Goal: Task Accomplishment & Management: Complete application form

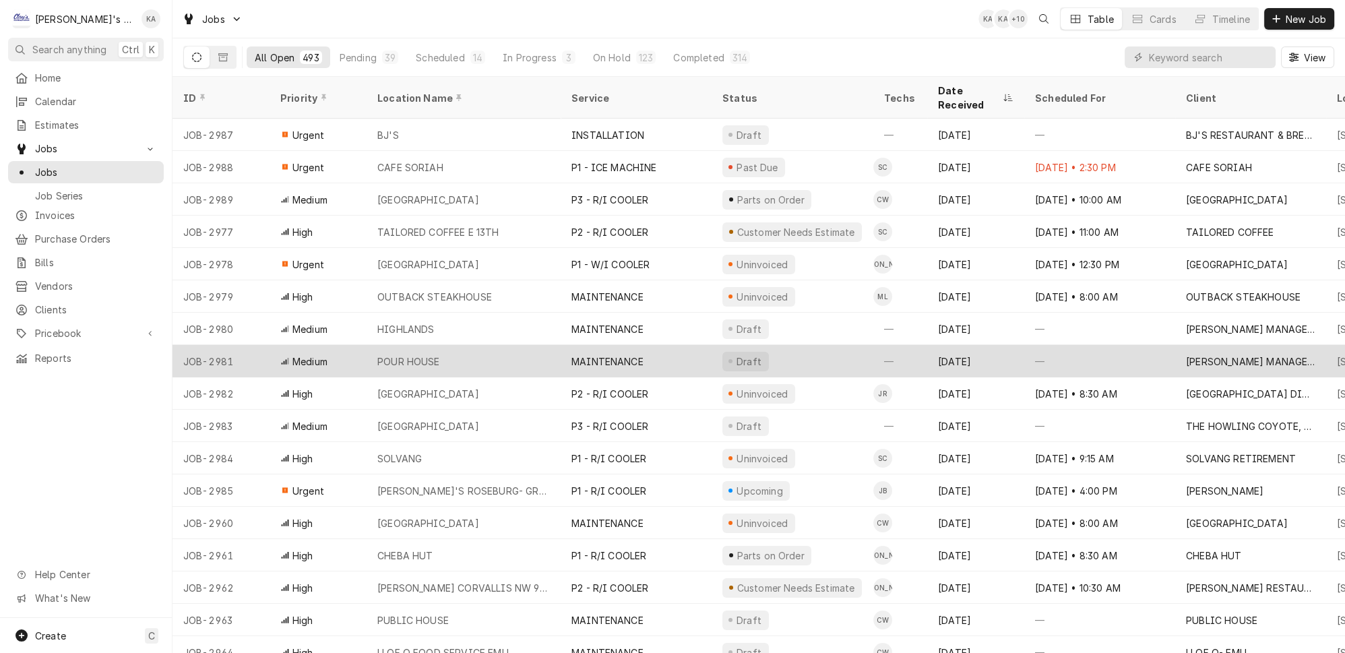
click at [1125, 346] on div "—" at bounding box center [1099, 361] width 151 height 32
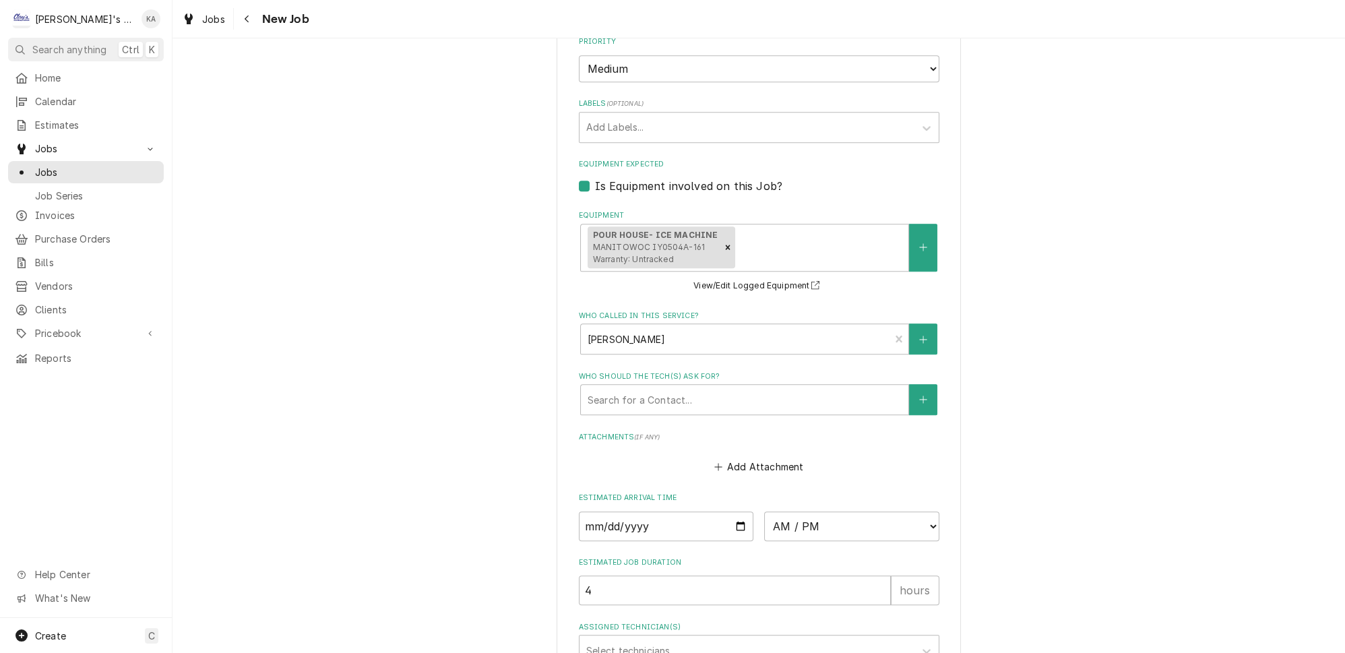
scroll to position [1208, 0]
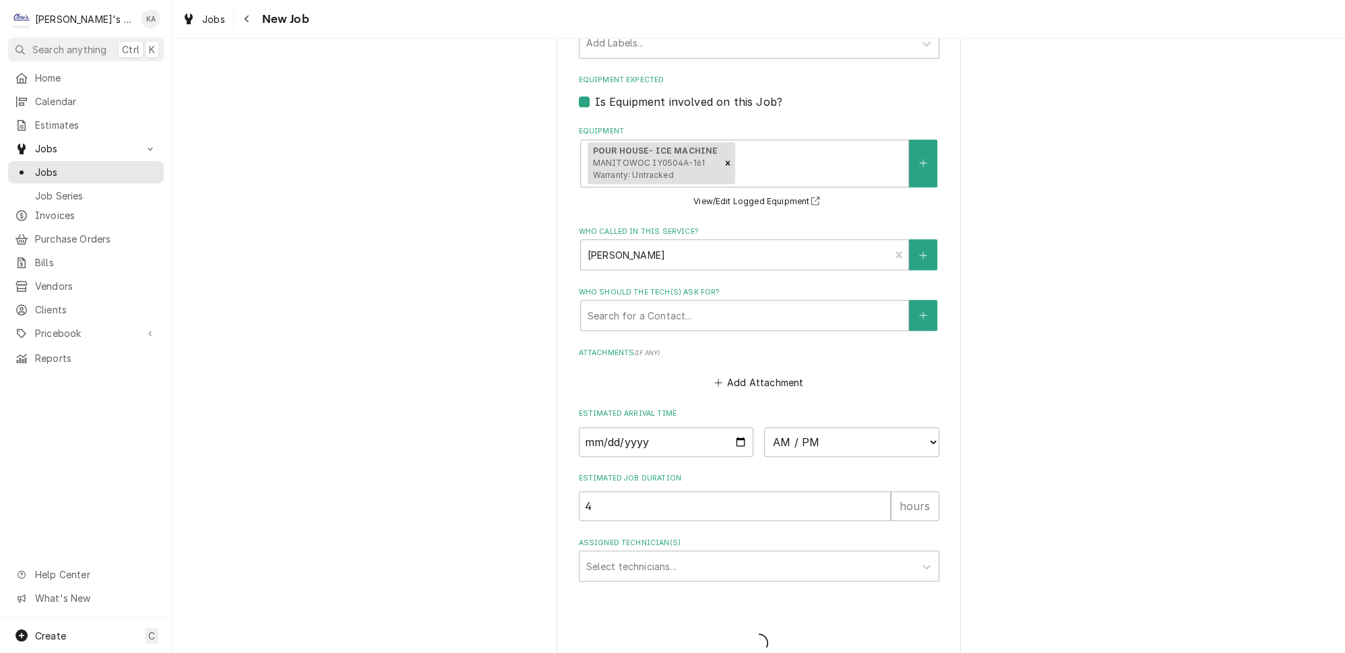
scroll to position [1164, 0]
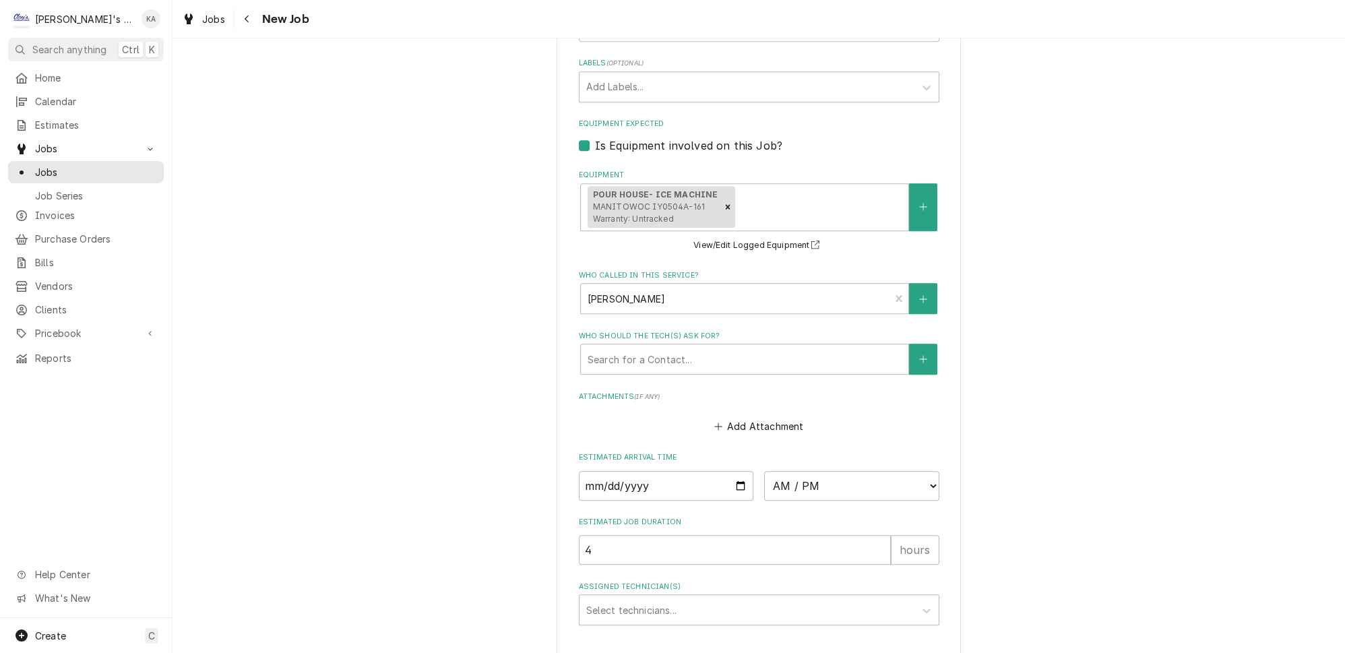
type textarea "x"
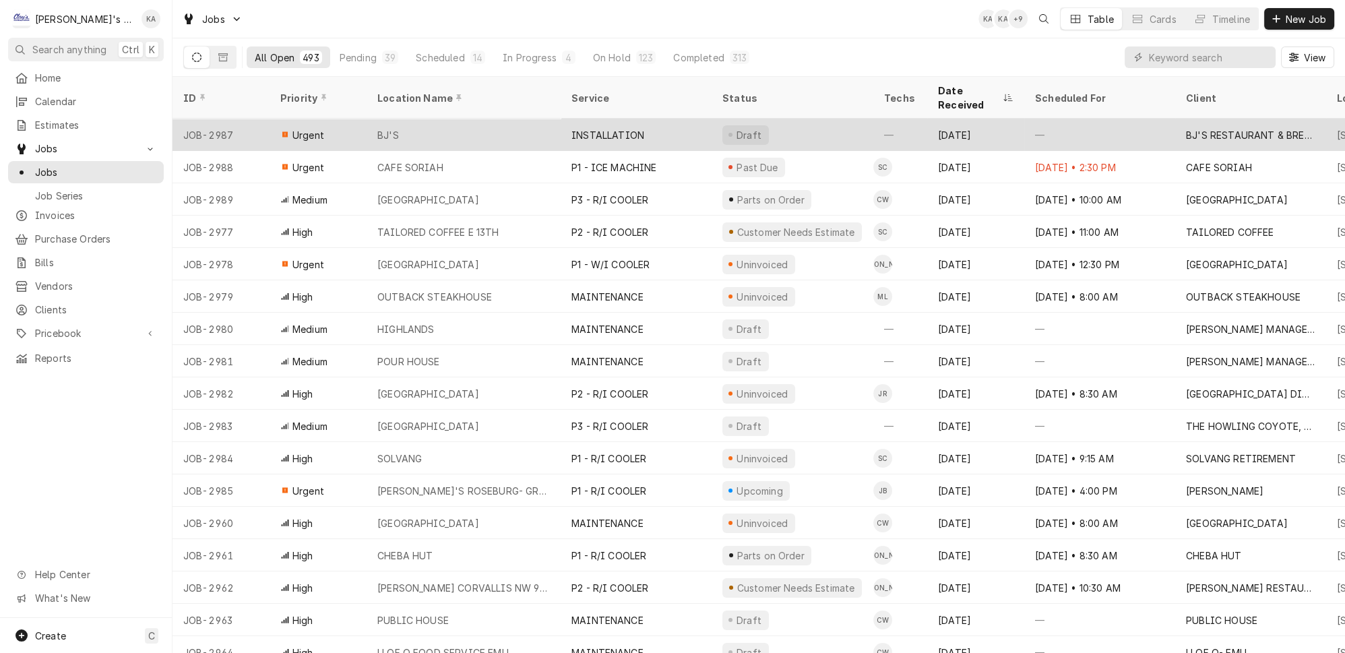
click at [517, 119] on div "BJ'S" at bounding box center [464, 135] width 194 height 32
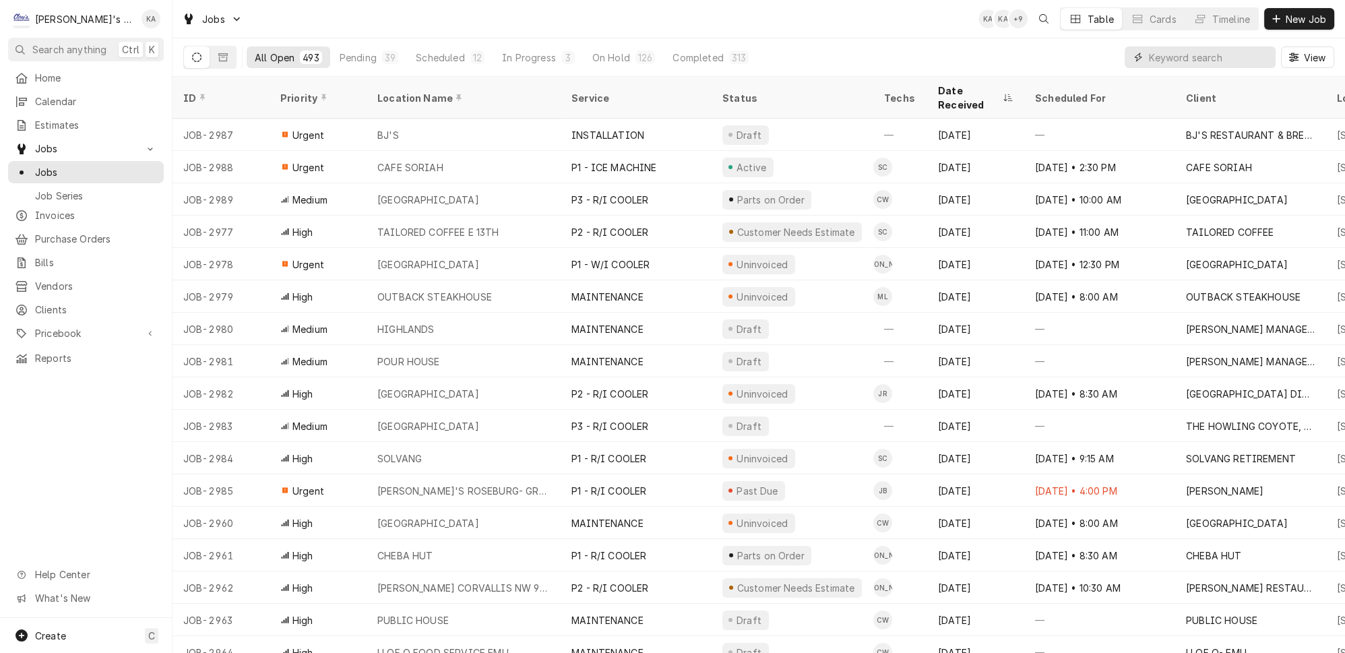
click at [1173, 53] on input "Dynamic Content Wrapper" at bounding box center [1209, 57] width 120 height 22
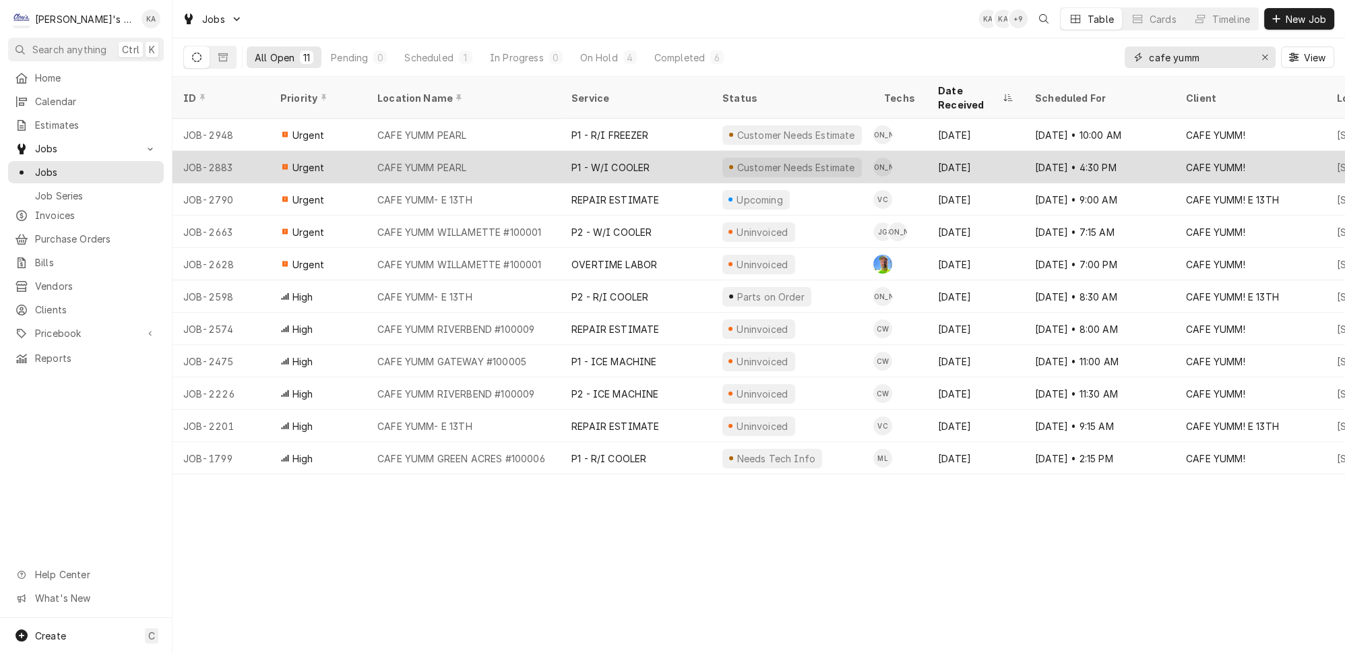
type input "cafe yumm"
click at [508, 151] on div "CAFE YUMM PEARL" at bounding box center [464, 167] width 194 height 32
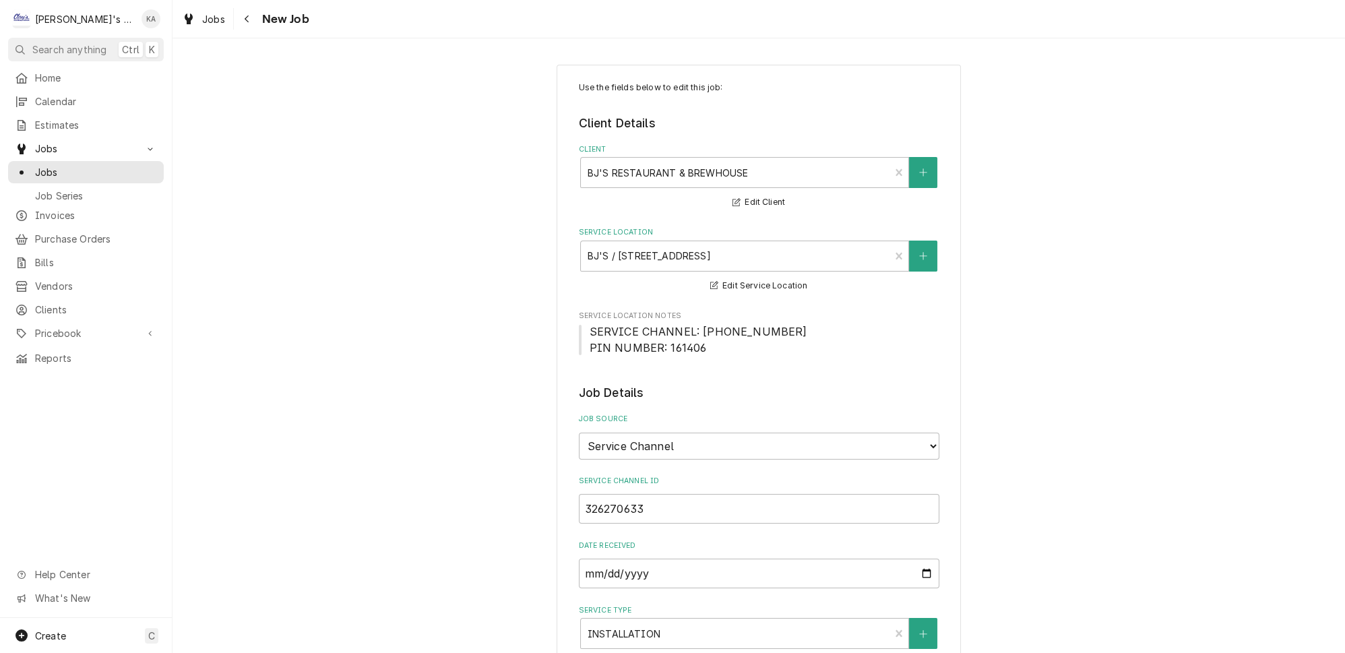
type textarea "x"
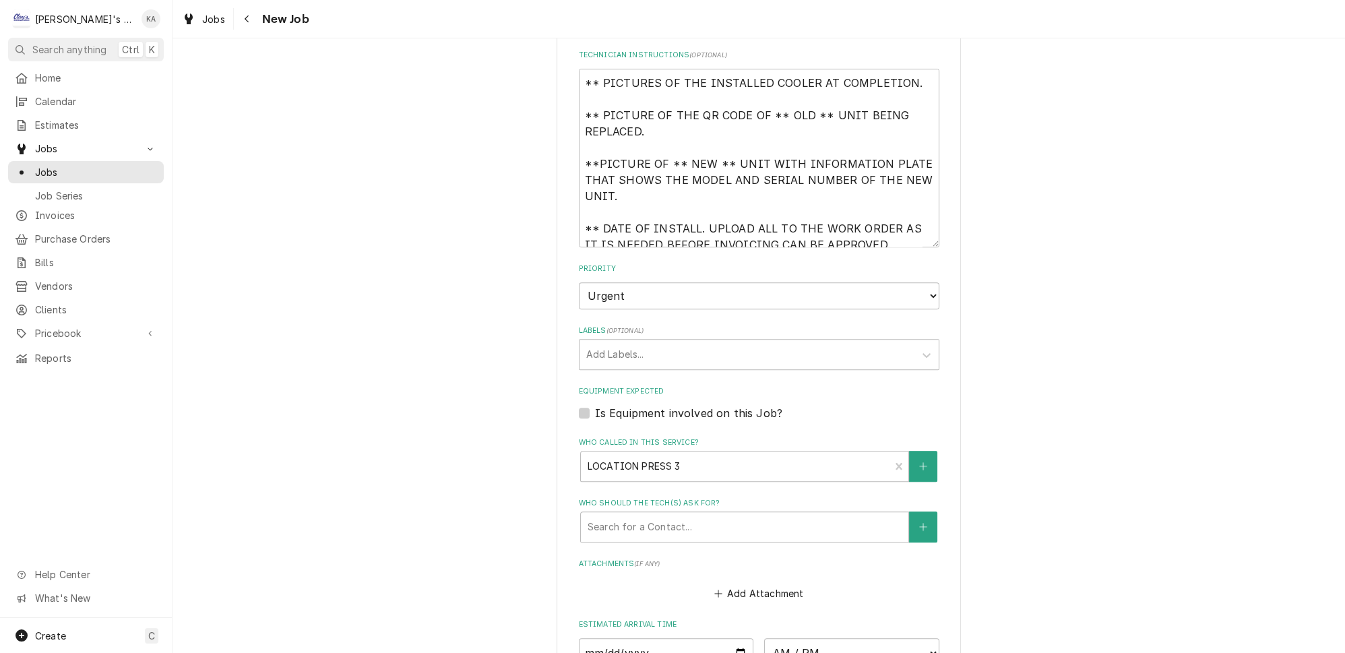
scroll to position [1041, 0]
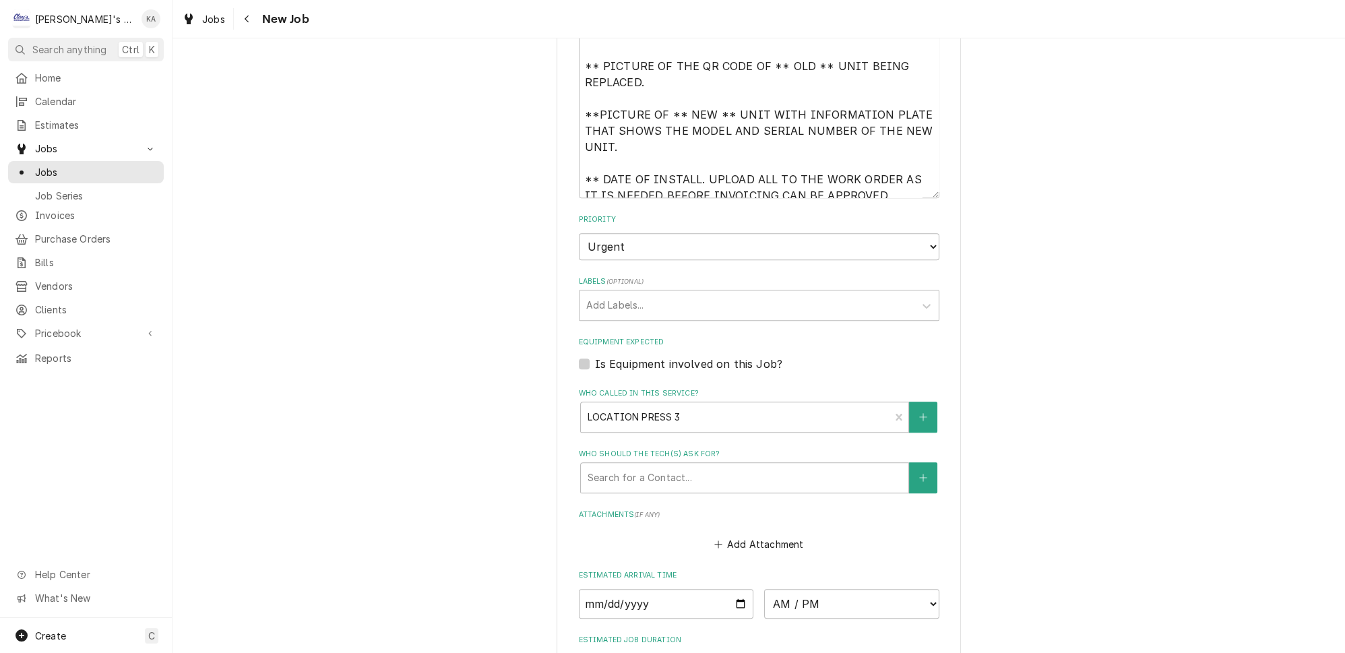
click at [595, 356] on label "Is Equipment involved on this Job?" at bounding box center [688, 364] width 187 height 16
click at [595, 356] on input "Equipment Expected" at bounding box center [775, 371] width 360 height 30
checkbox input "true"
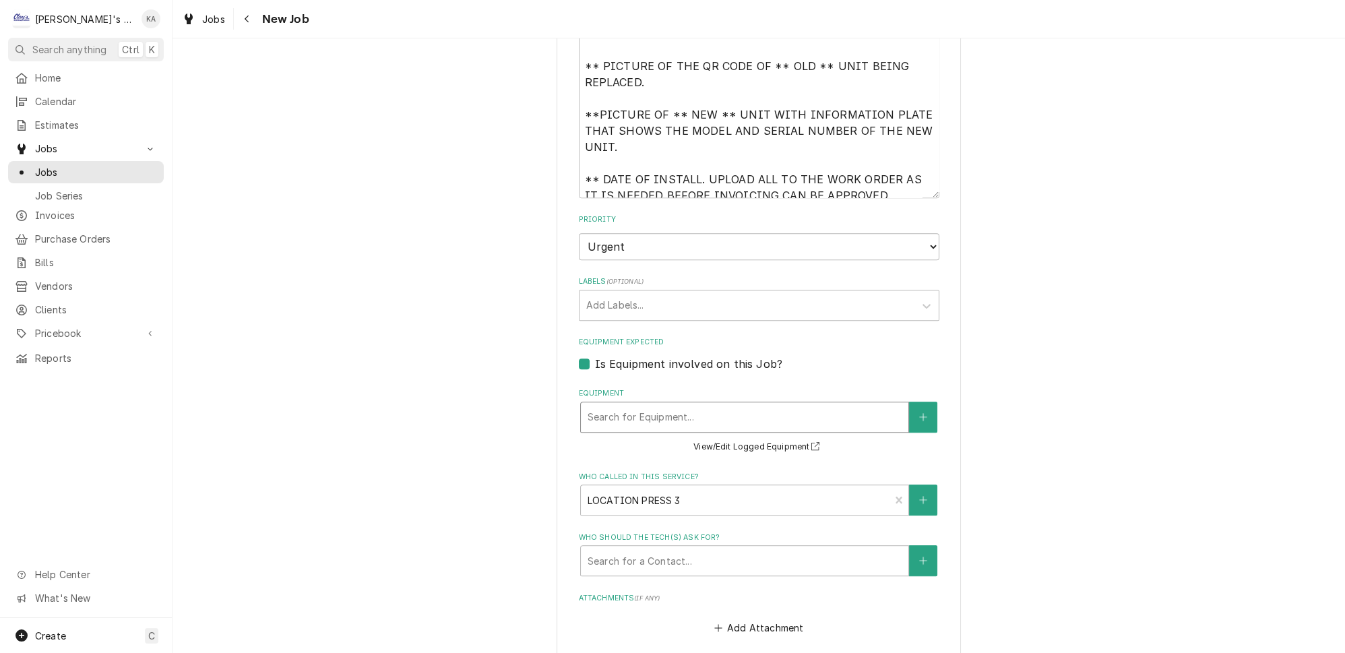
type textarea "x"
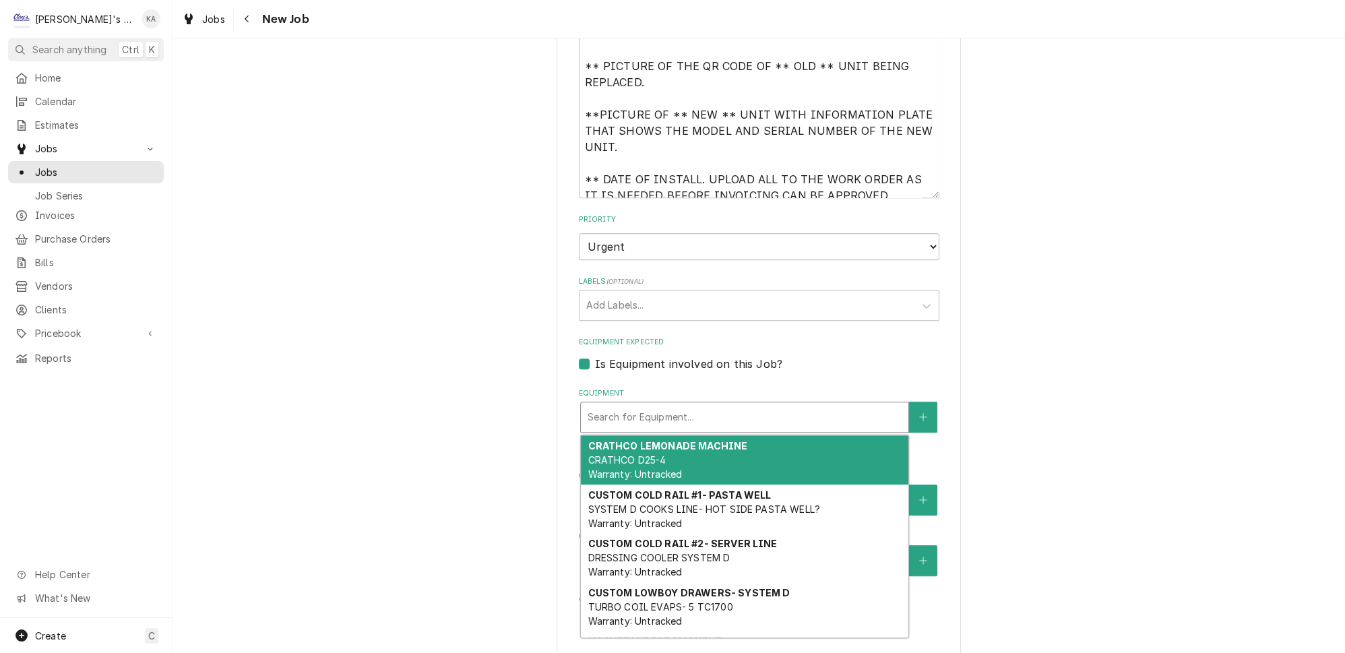
click at [740, 405] on div "Equipment" at bounding box center [745, 417] width 314 height 24
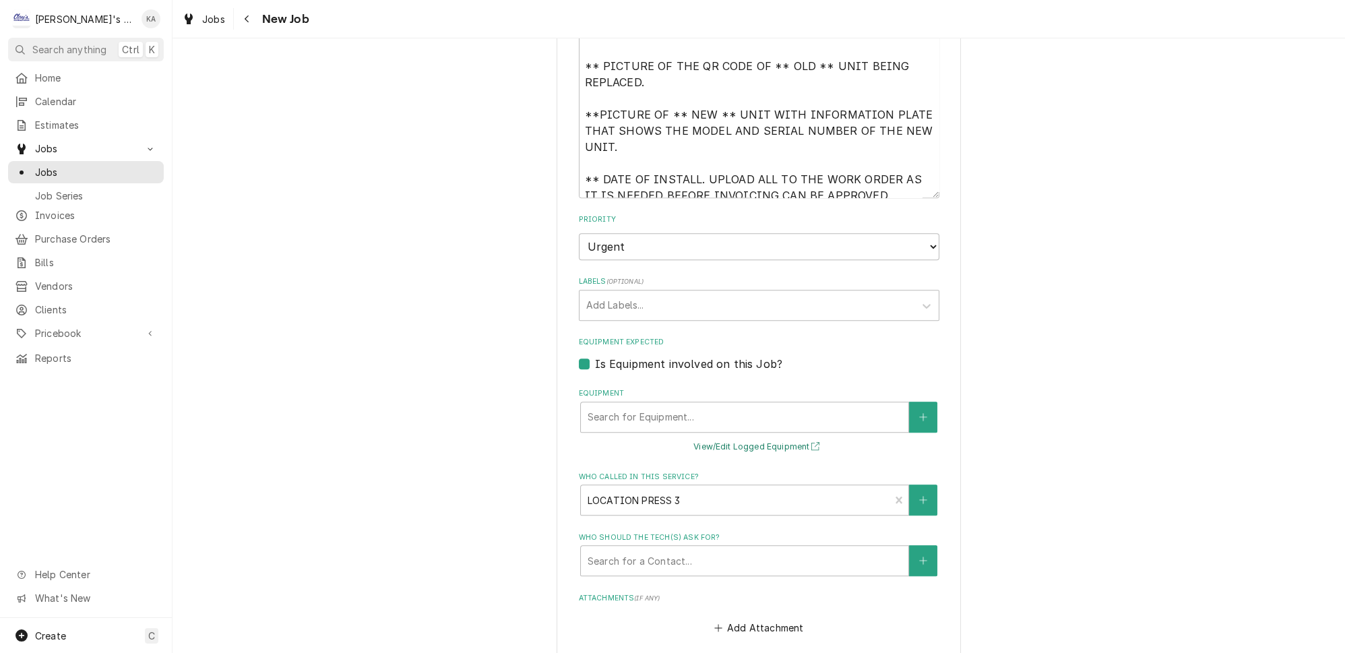
click at [771, 439] on button "View/Edit Logged Equipment" at bounding box center [758, 447] width 135 height 17
click at [919, 412] on icon "Create New Equipment" at bounding box center [923, 416] width 8 height 9
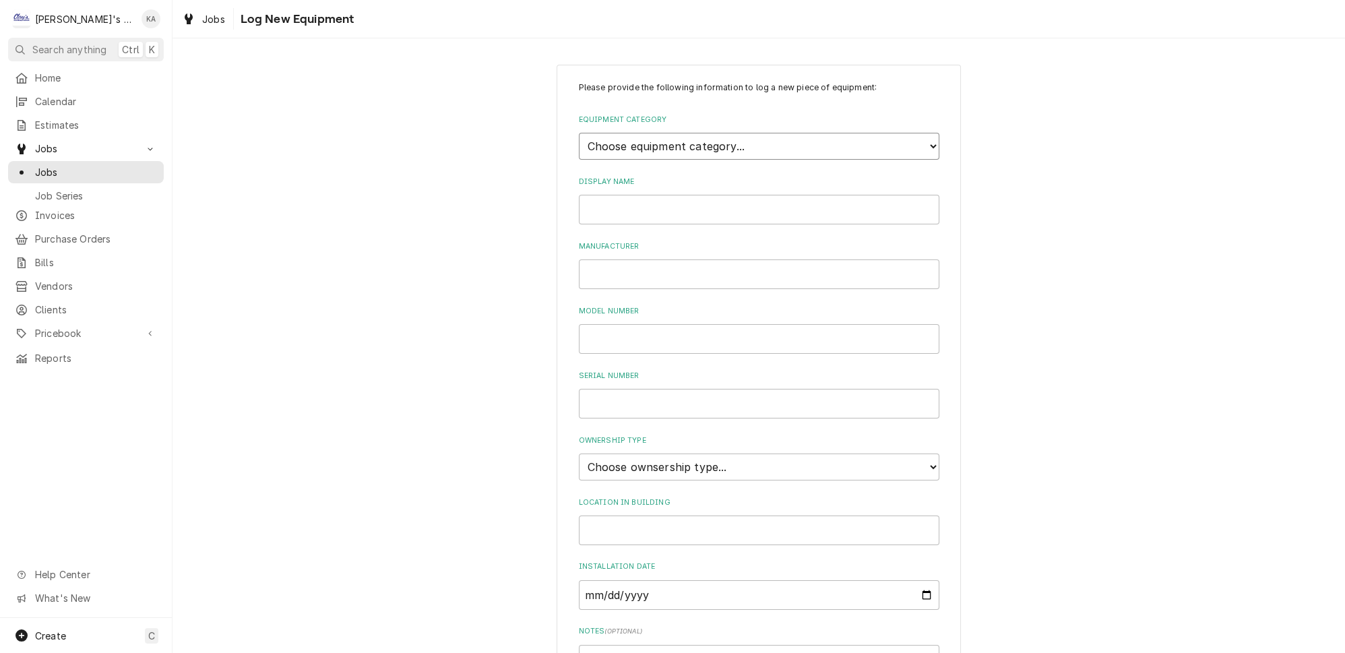
click at [749, 142] on select "Choose equipment category... Ice Machines Refrigeration HVAC Other" at bounding box center [759, 146] width 360 height 27
select select "8"
click at [579, 133] on select "Choose equipment category... Ice Machines Refrigeration HVAC Other" at bounding box center [759, 146] width 360 height 27
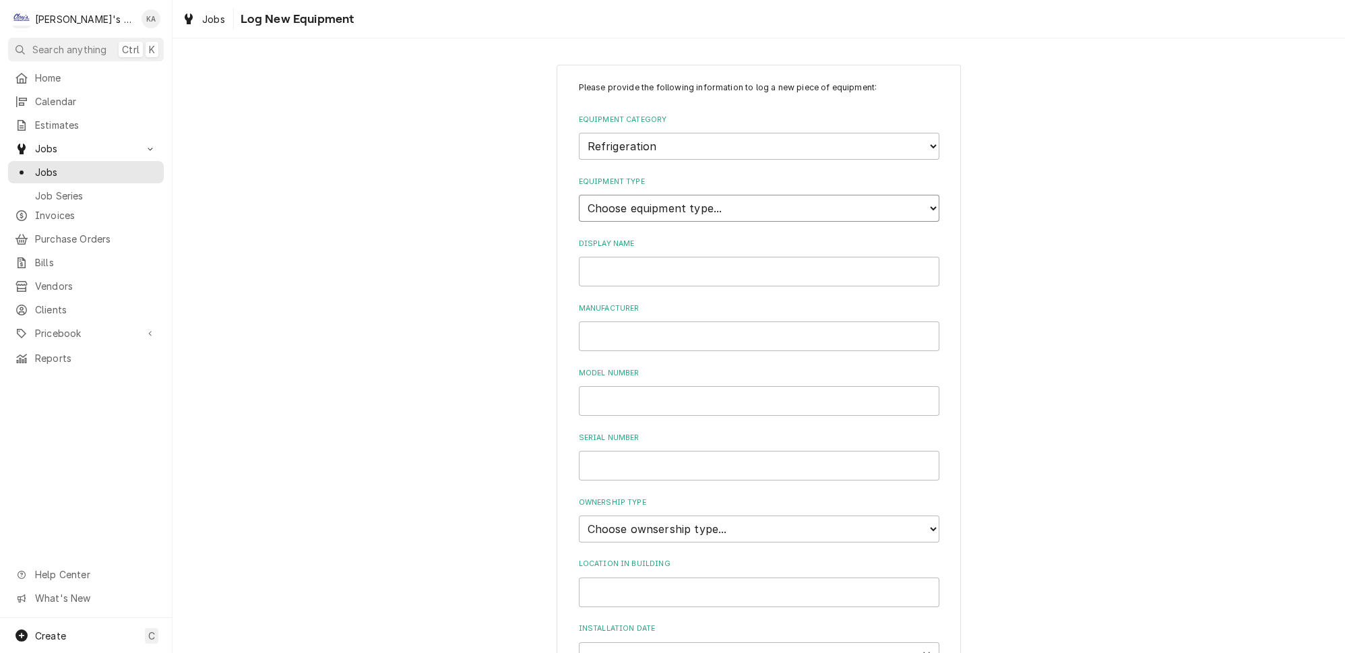
click at [671, 198] on select "Choose equipment type... Bar Refrigeration Blast Chiller Chef Base Freezer Chef…" at bounding box center [759, 208] width 360 height 27
select select "70"
click at [579, 195] on select "Choose equipment type... Bar Refrigeration Blast Chiller Chef Base Freezer Chef…" at bounding box center [759, 208] width 360 height 27
click at [607, 268] on input "Display Name" at bounding box center [759, 272] width 360 height 30
type input "t"
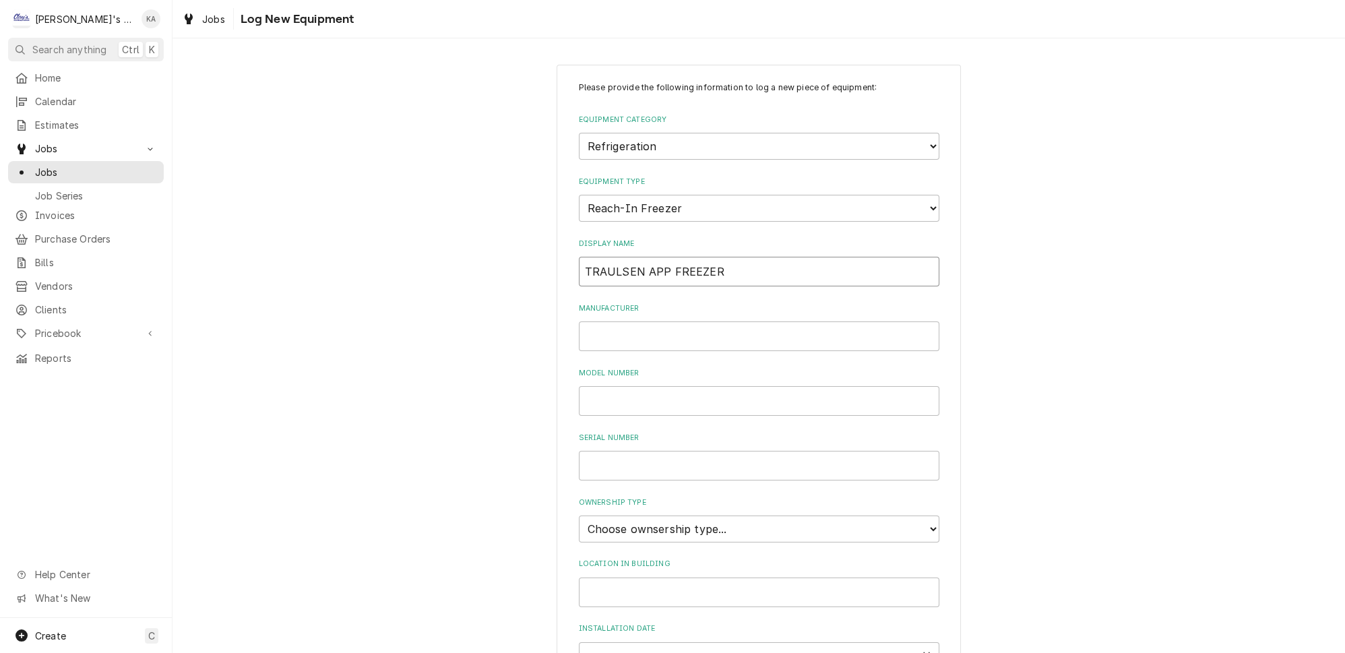
drag, startPoint x: 638, startPoint y: 263, endPoint x: 587, endPoint y: 265, distance: 51.3
click at [587, 265] on input "TRAULSEN APP FREEZER" at bounding box center [759, 272] width 360 height 30
type input "TRAULSEN APP FREEZER"
click at [618, 329] on input "Manufacturer" at bounding box center [759, 336] width 360 height 30
paste input "TRAULSEN"
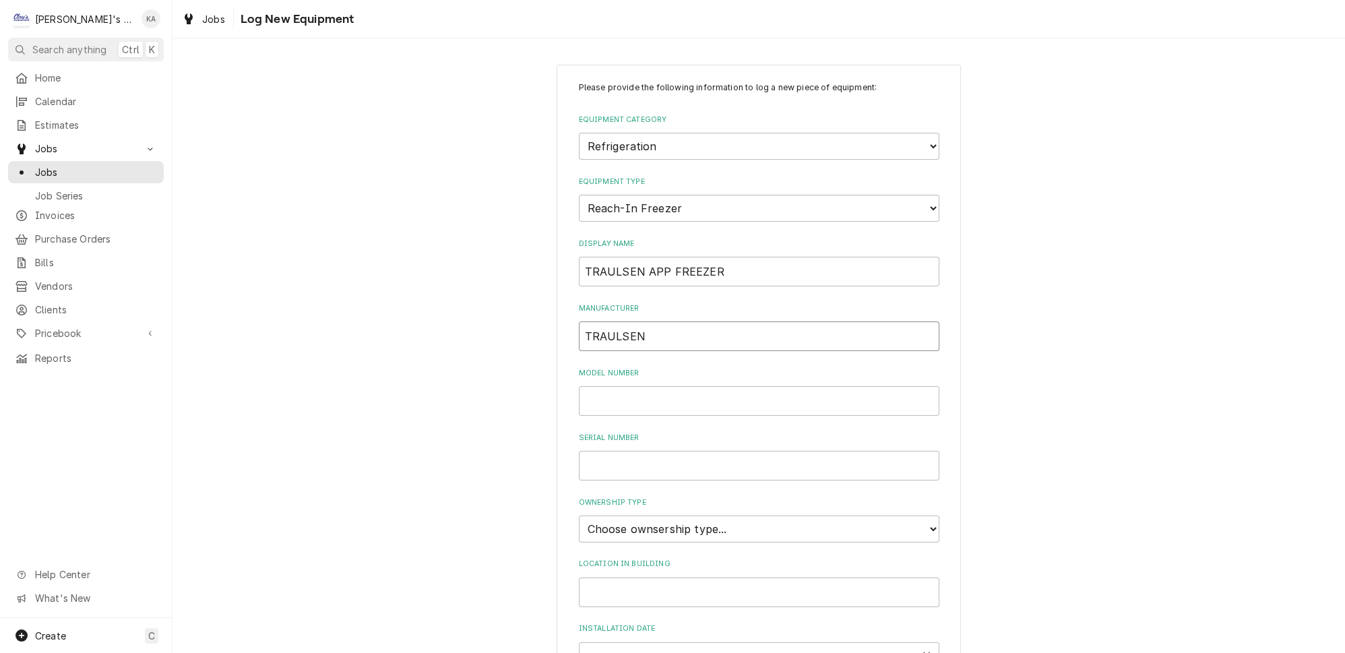
type input "TRAULSEN"
click at [624, 388] on input "Model Number" at bounding box center [759, 401] width 360 height 30
type input "G12001"
click at [623, 452] on input "Serial Number" at bounding box center [759, 466] width 360 height 30
type input "F"
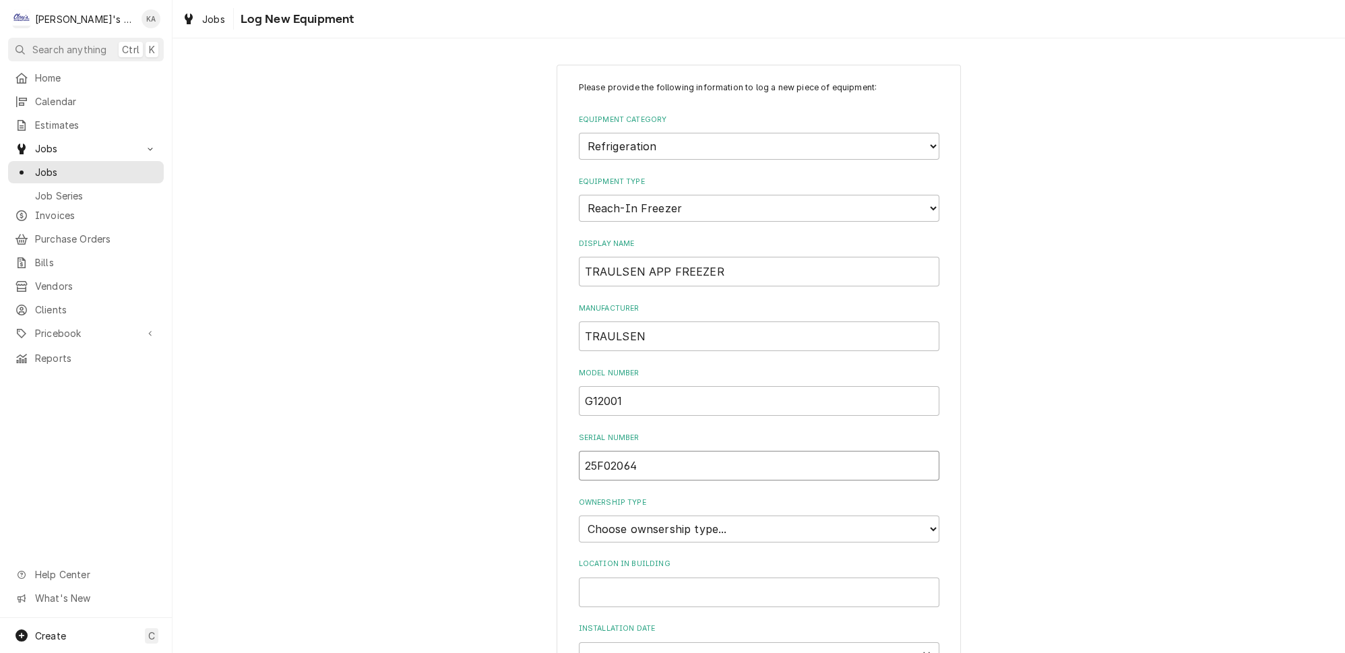
type input "25F02064"
click at [685, 515] on select "Choose ownsership type... Unknown Owned Leased Rented" at bounding box center [759, 528] width 360 height 27
select select "1"
click at [579, 515] on select "Choose ownsership type... Unknown Owned Leased Rented" at bounding box center [759, 528] width 360 height 27
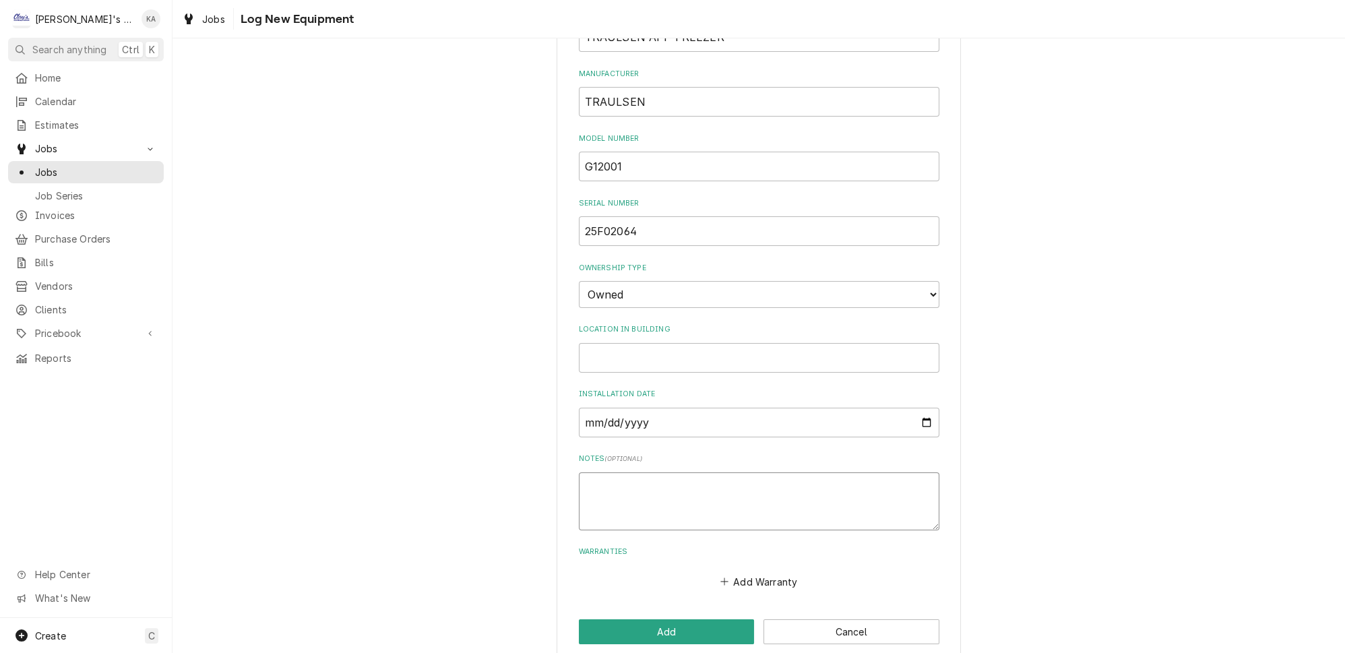
click at [603, 473] on textarea "Notes ( optional )" at bounding box center [759, 501] width 360 height 58
type textarea "x"
type textarea "R"
type textarea "x"
type textarea "R2"
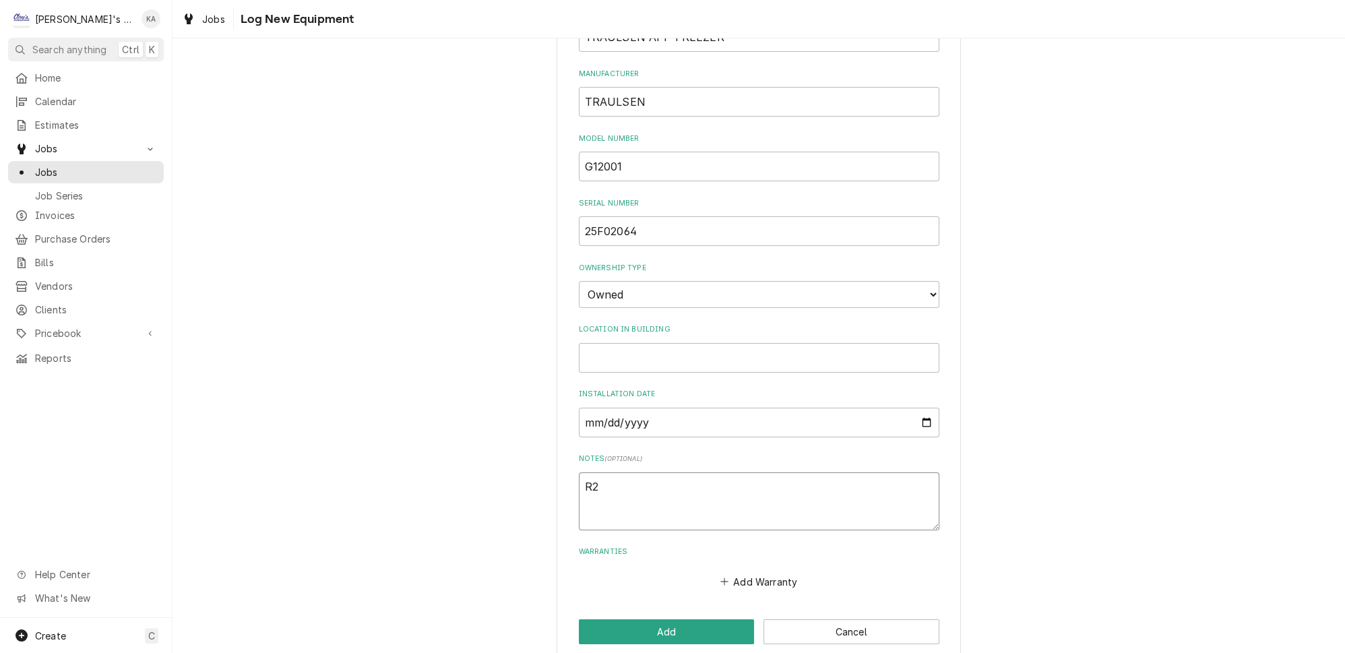
type textarea "x"
type textarea "R29"
type textarea "x"
type textarea "R290"
type textarea "x"
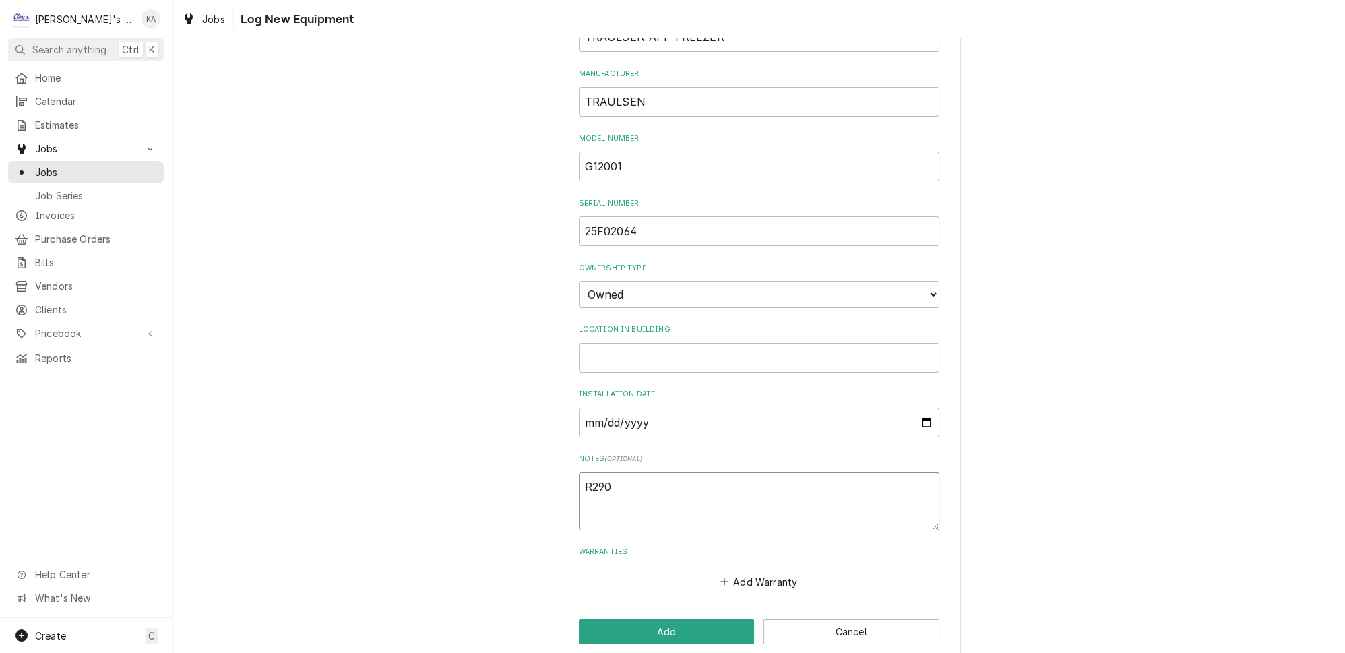
type textarea "R290"
type textarea "x"
type textarea "R290 3"
type textarea "x"
type textarea "R290 3."
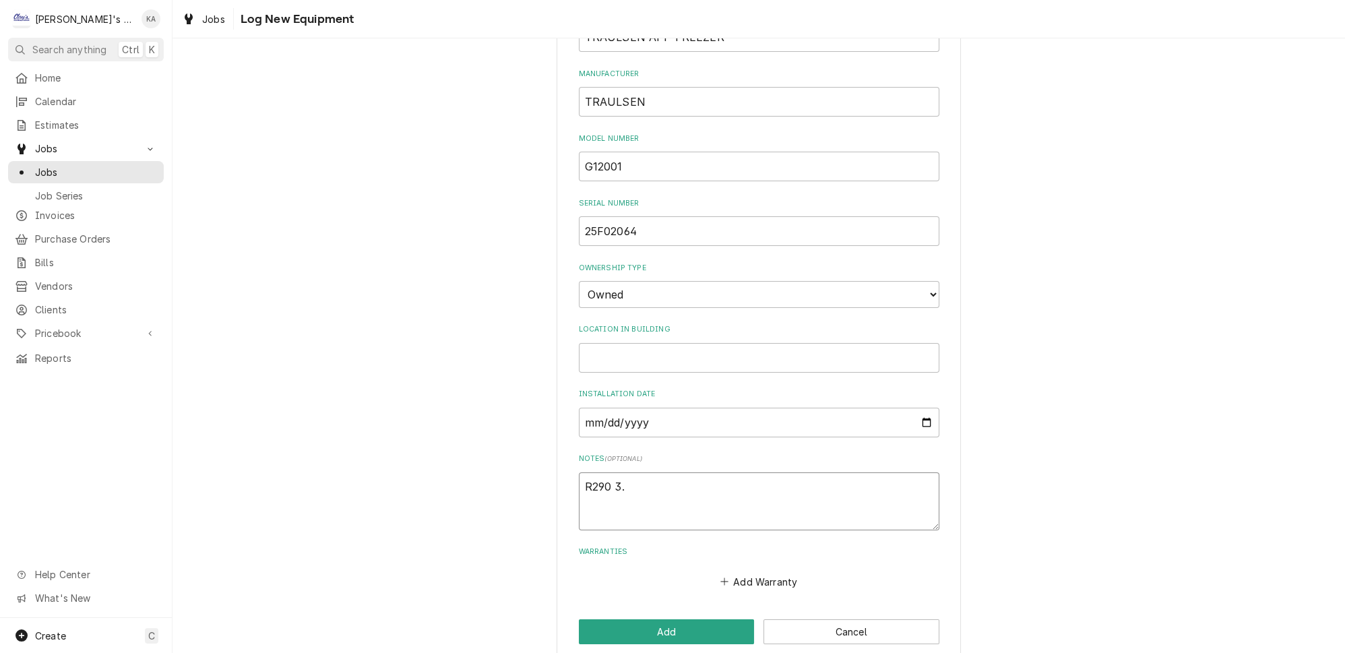
type textarea "x"
type textarea "R290 3.5"
type textarea "x"
type textarea "R290 3.5"
type textarea "x"
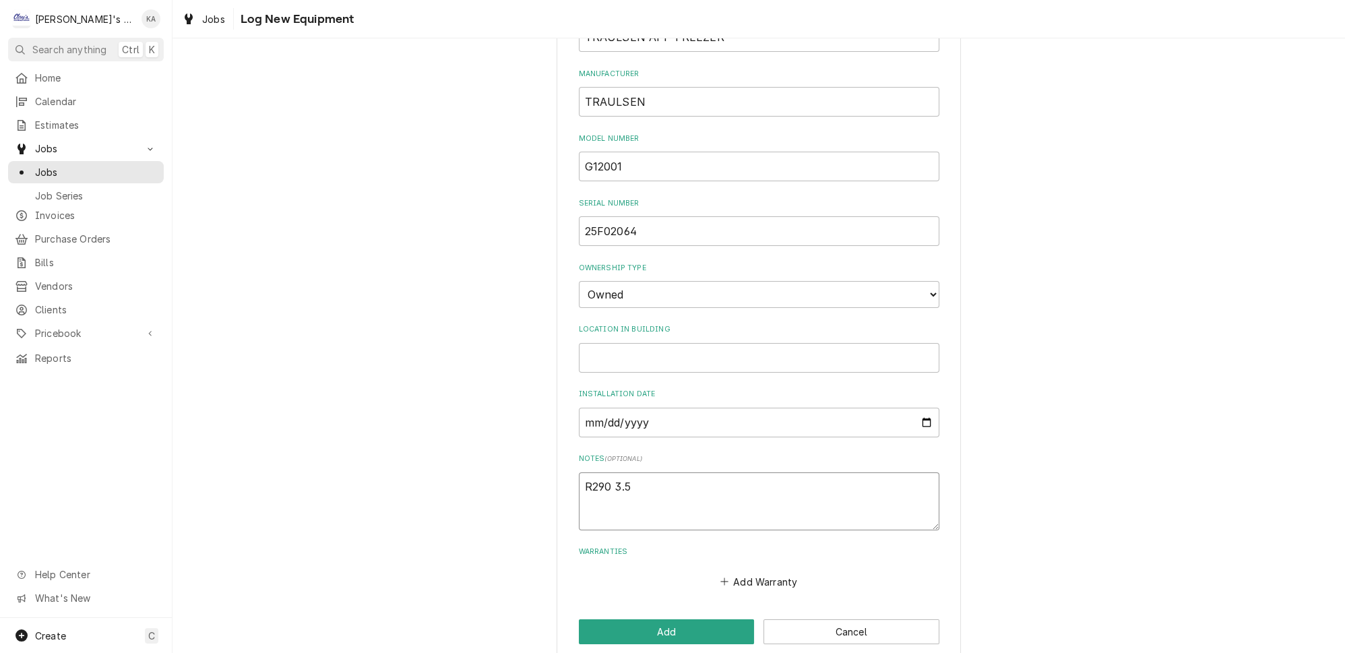
type textarea "R290 3.5 O"
type textarea "x"
type textarea "R290 3.5 OZ"
type textarea "x"
type textarea "R290 3.5 OZ"
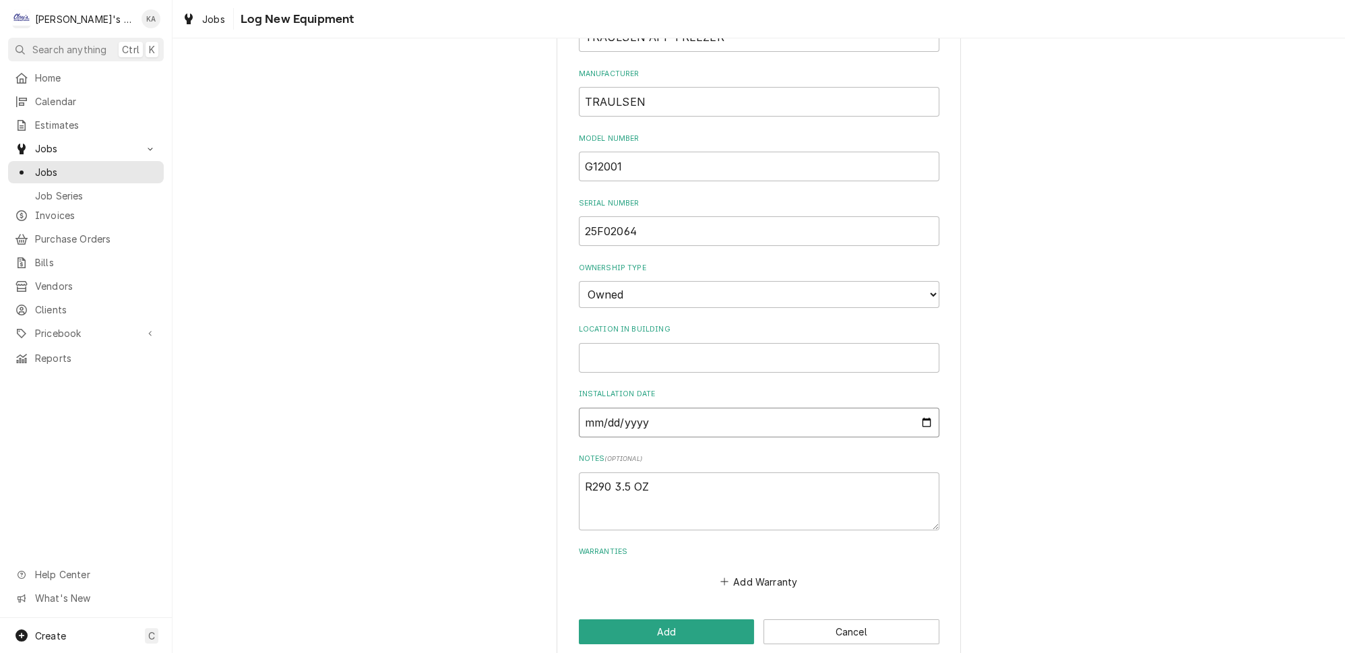
click at [591, 408] on input "Installation Date" at bounding box center [759, 423] width 360 height 30
type input "0002-09-22"
type textarea "x"
type input "0020-09-22"
type textarea "x"
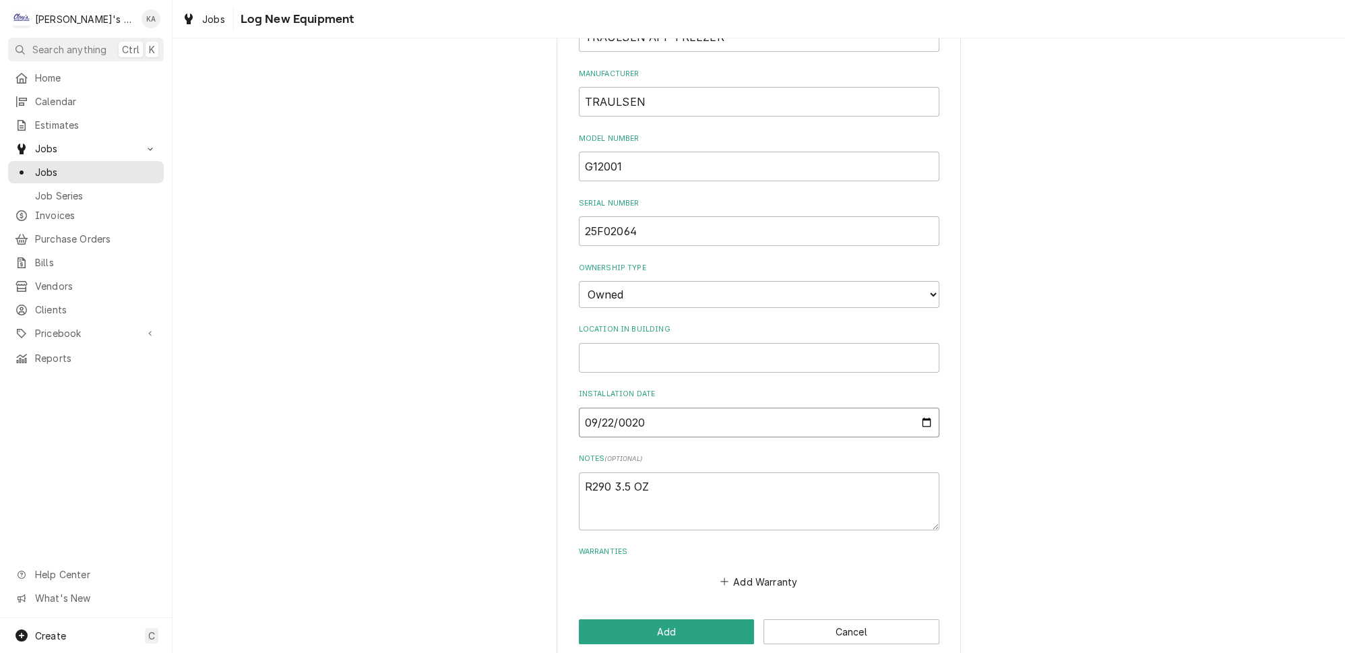
type input "0202-09-22"
type textarea "x"
type input "2025-09-22"
click at [666, 619] on button "Add" at bounding box center [667, 631] width 176 height 25
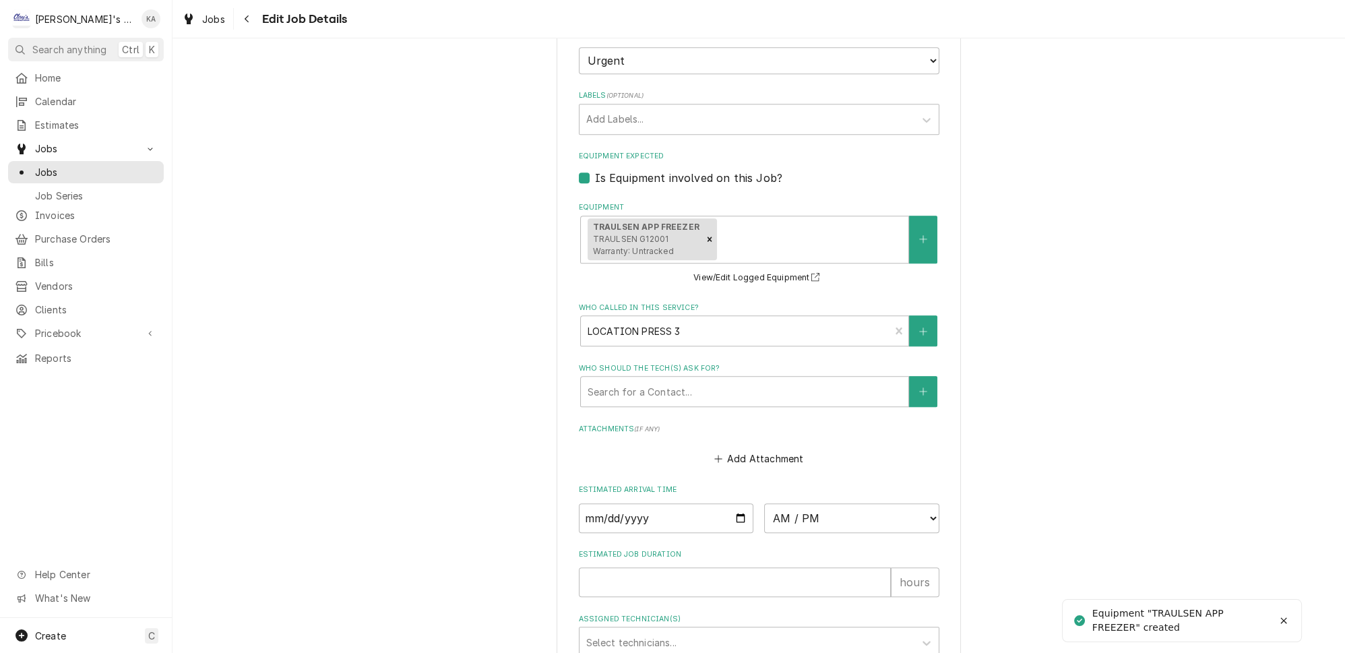
scroll to position [1362, 0]
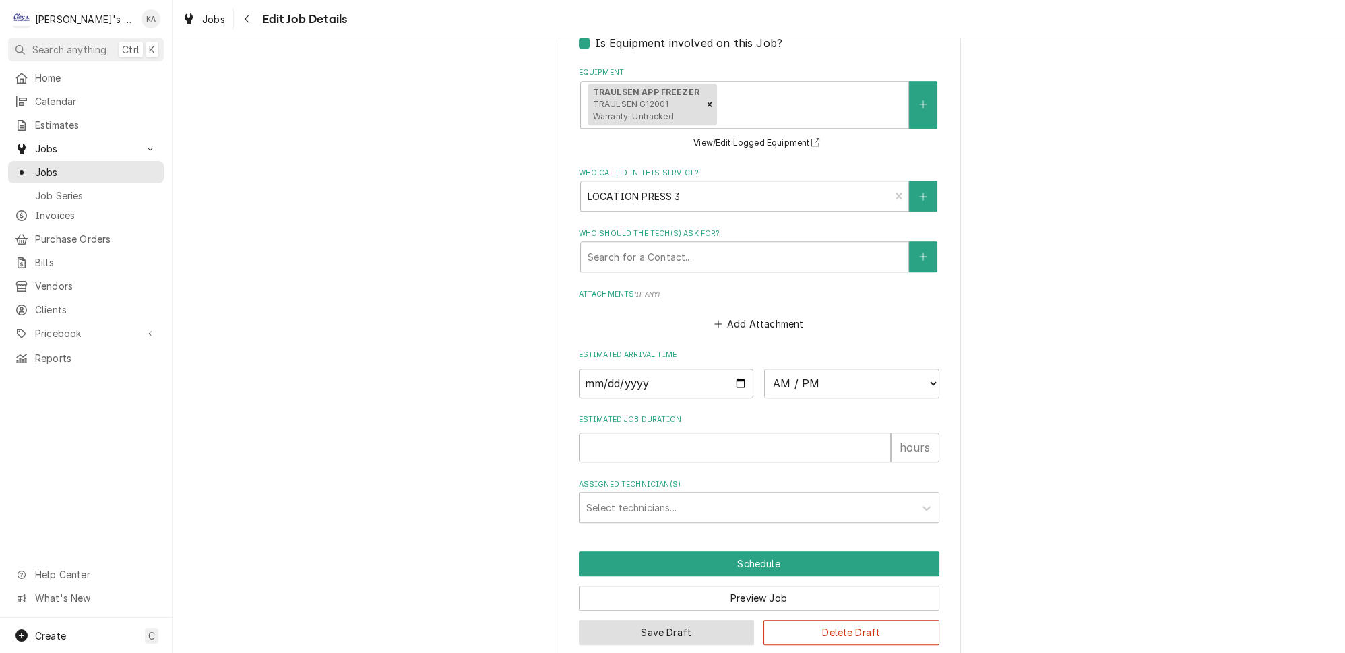
click at [672, 620] on button "Save Draft" at bounding box center [667, 632] width 176 height 25
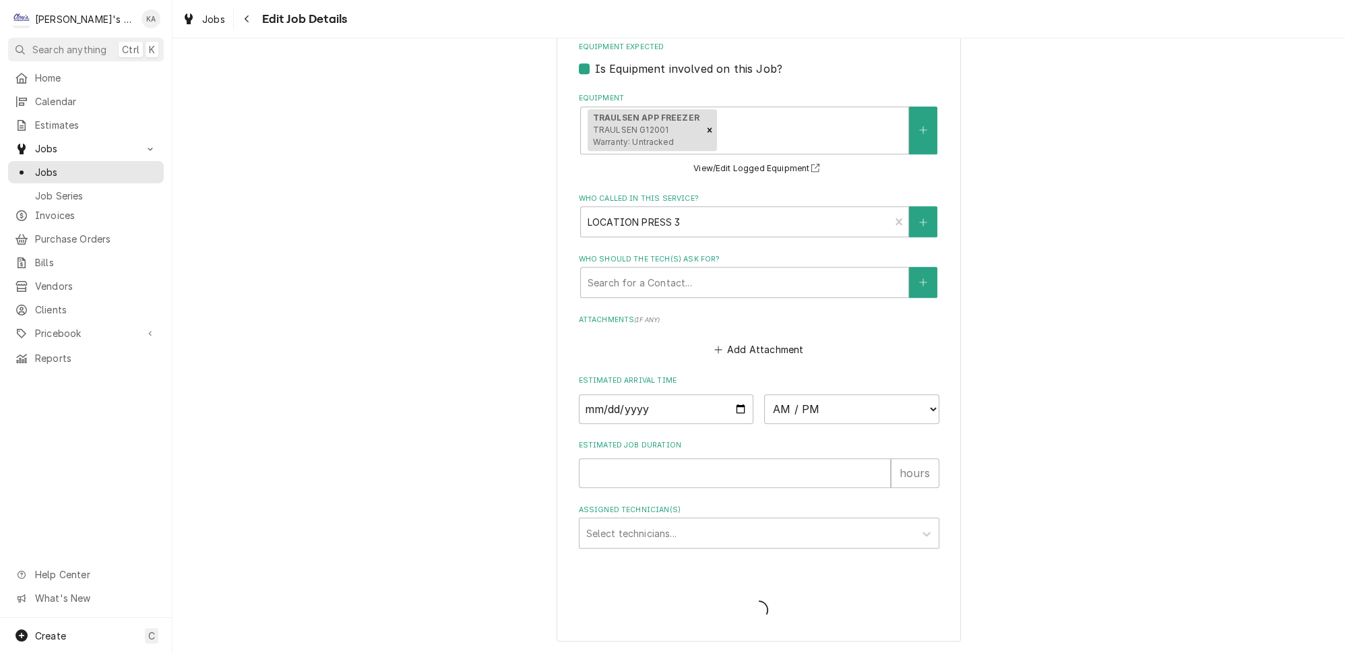
scroll to position [1318, 0]
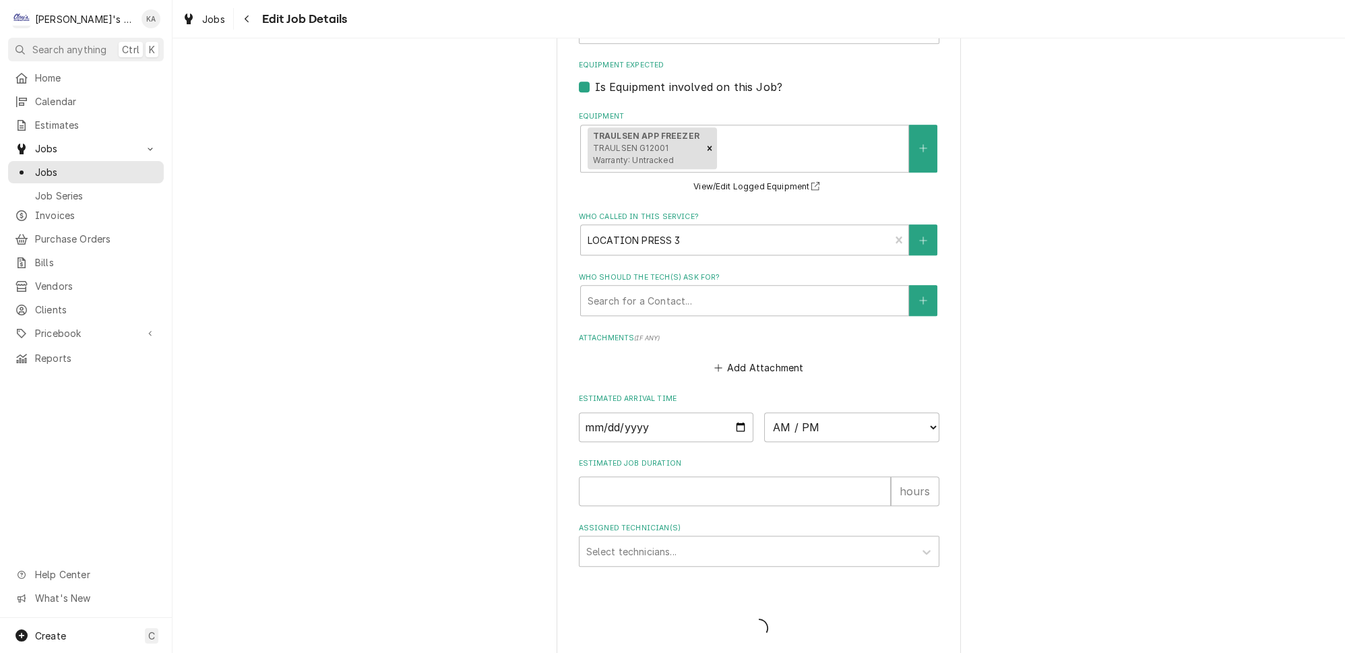
type textarea "x"
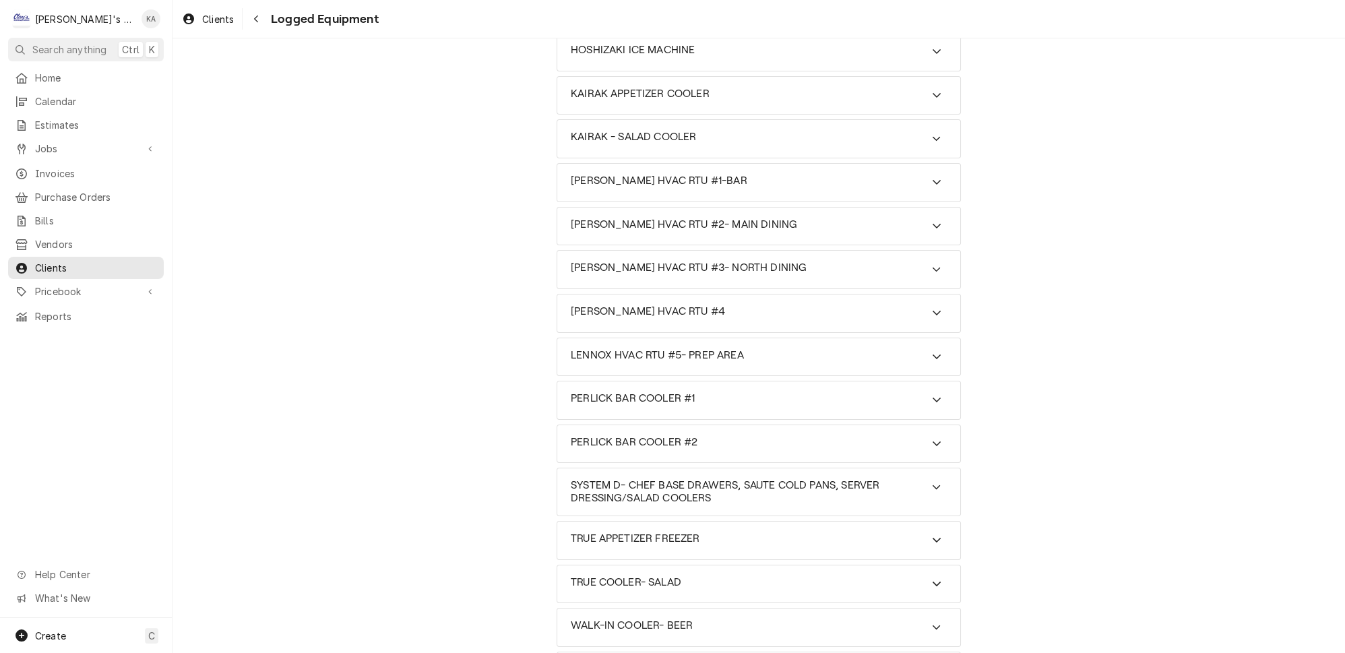
scroll to position [329, 0]
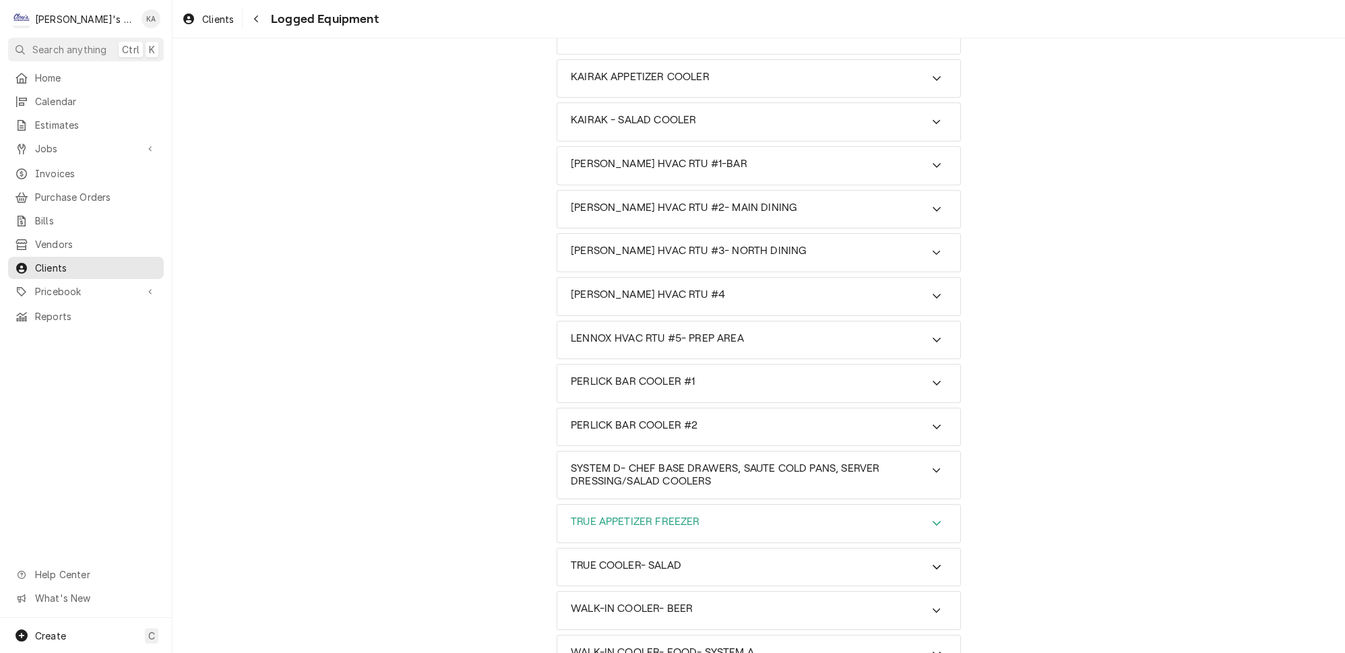
click at [932, 517] on icon "Accordion Header" at bounding box center [936, 522] width 9 height 11
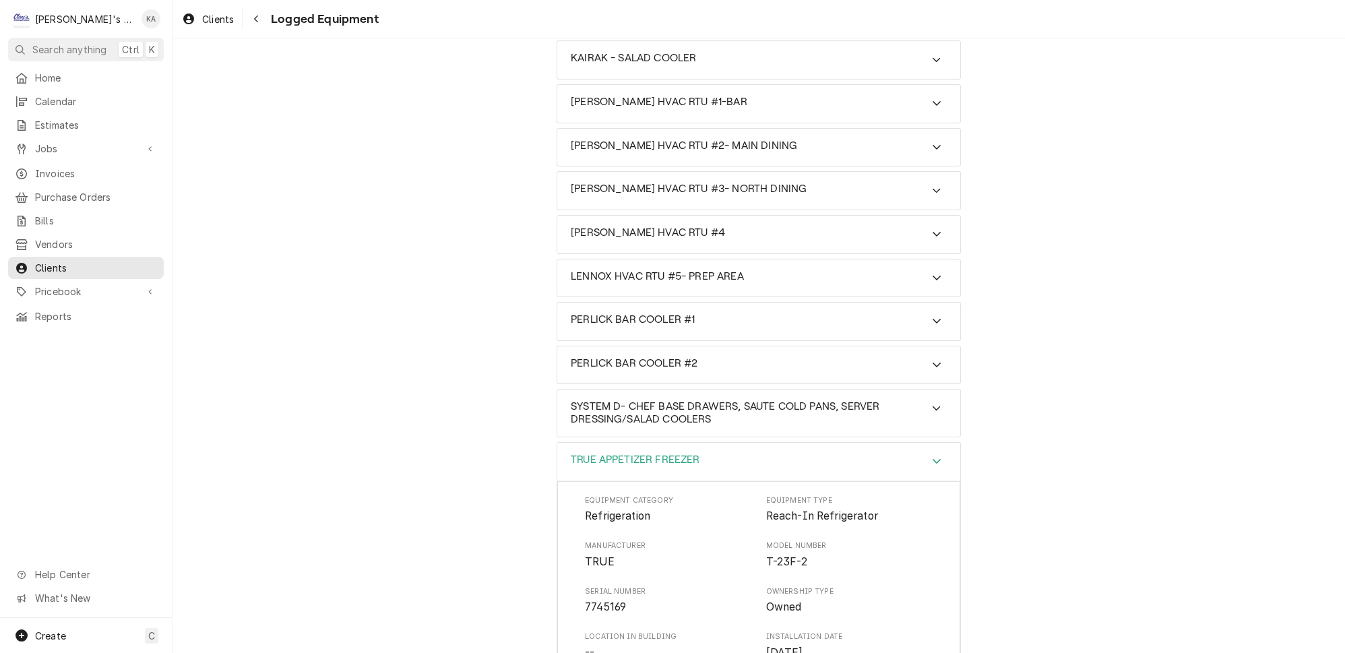
scroll to position [452, 0]
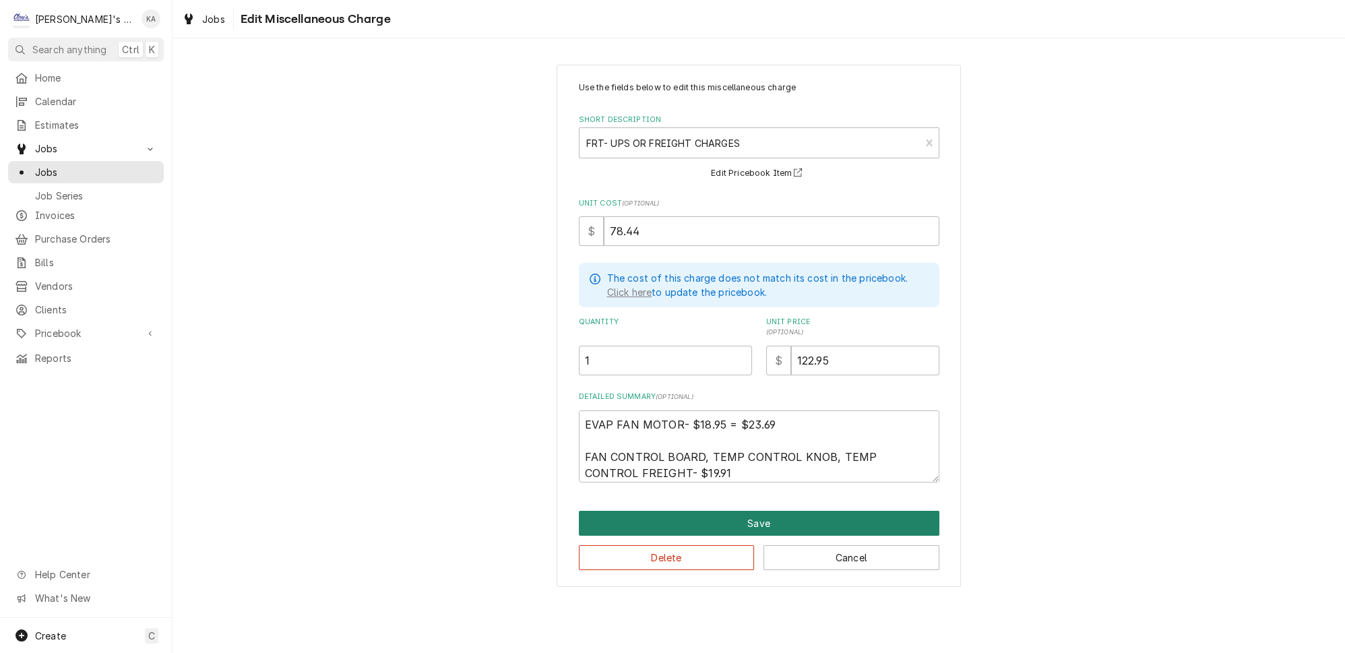
click at [769, 513] on button "Save" at bounding box center [759, 523] width 360 height 25
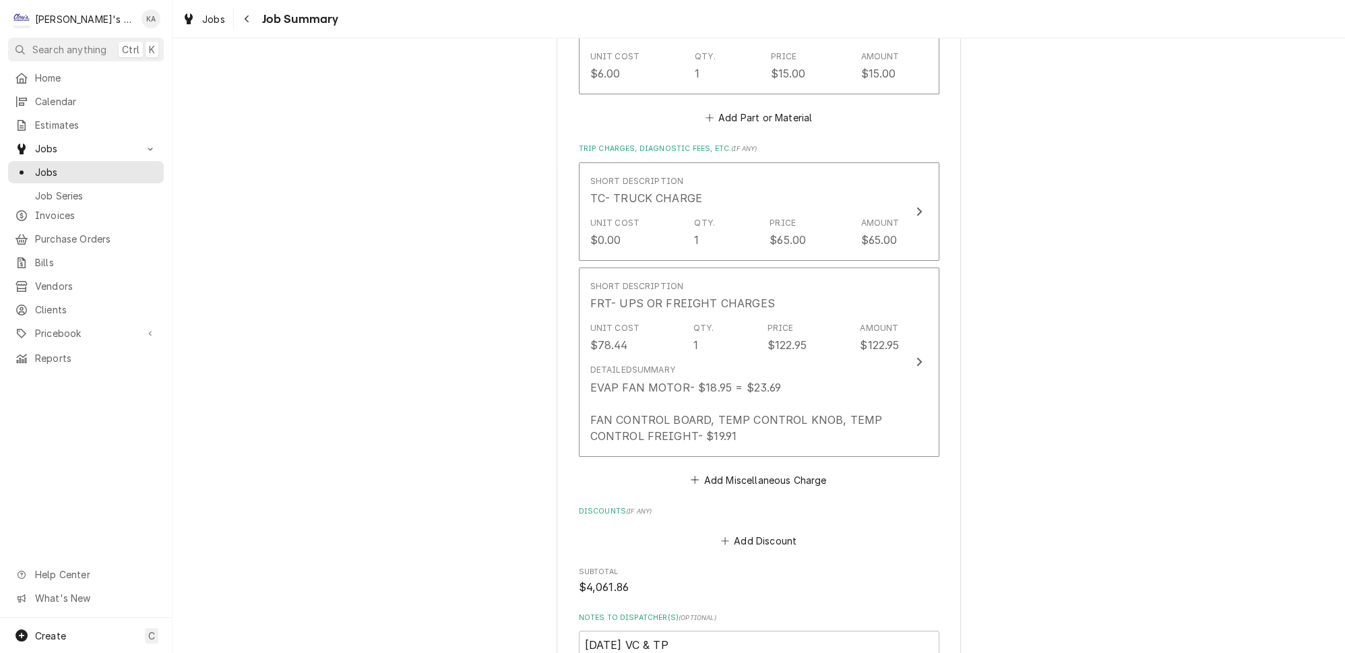
scroll to position [3185, 0]
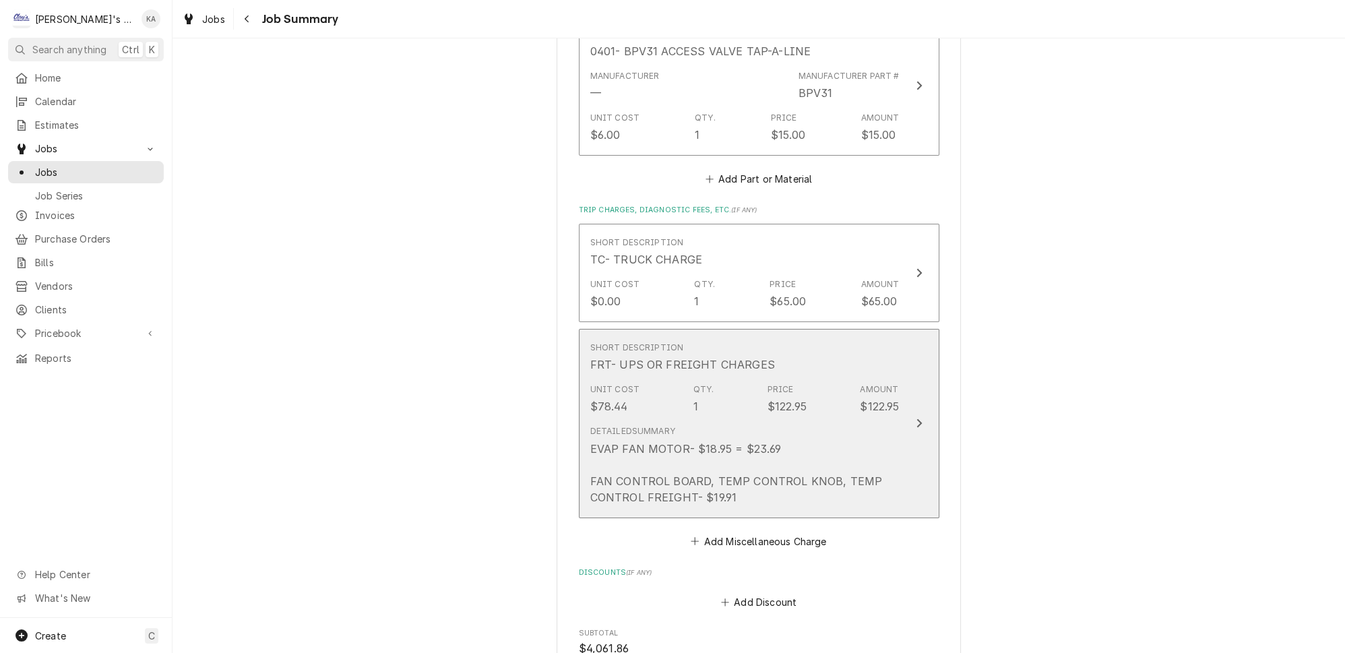
click at [897, 360] on button "Short Description FRT- UPS OR FREIGHT CHARGES Unit Cost $78.44 Qty. 1 Price $12…" at bounding box center [759, 423] width 360 height 189
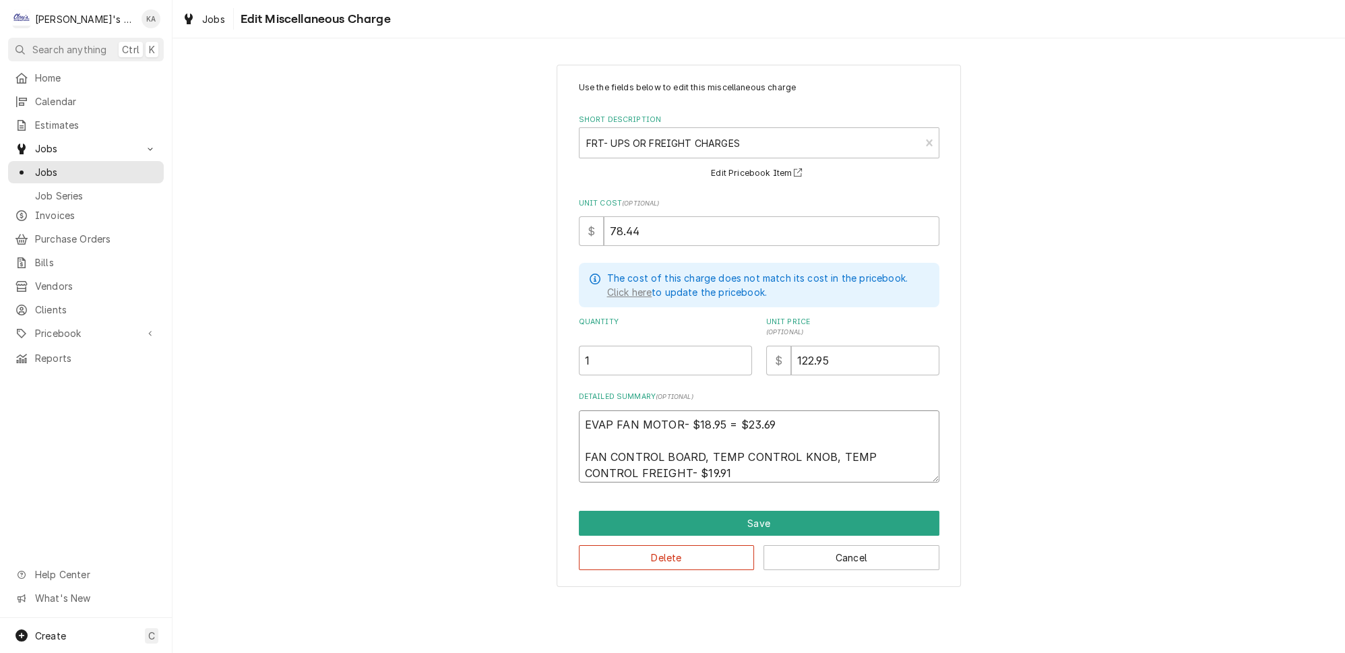
click at [696, 457] on textarea "EVAP FAN MOTOR- $18.95 = $23.69 FAN CONTROL BOARD, TEMP CONTROL KNOB, TEMP CONT…" at bounding box center [759, 446] width 360 height 72
type textarea "x"
type textarea "EVAP FAN MOTOR- $18.95 = $23.69 FAN CONTROL BOARD, TEMP CONTROL KNOB, TEMP CONT…"
type textarea "x"
type textarea "EVAP FAN MOTOR- $18.95 = $23.69 FAN CONTROL BOARD, TEMP CONTROL KNOB, TEMP CONT…"
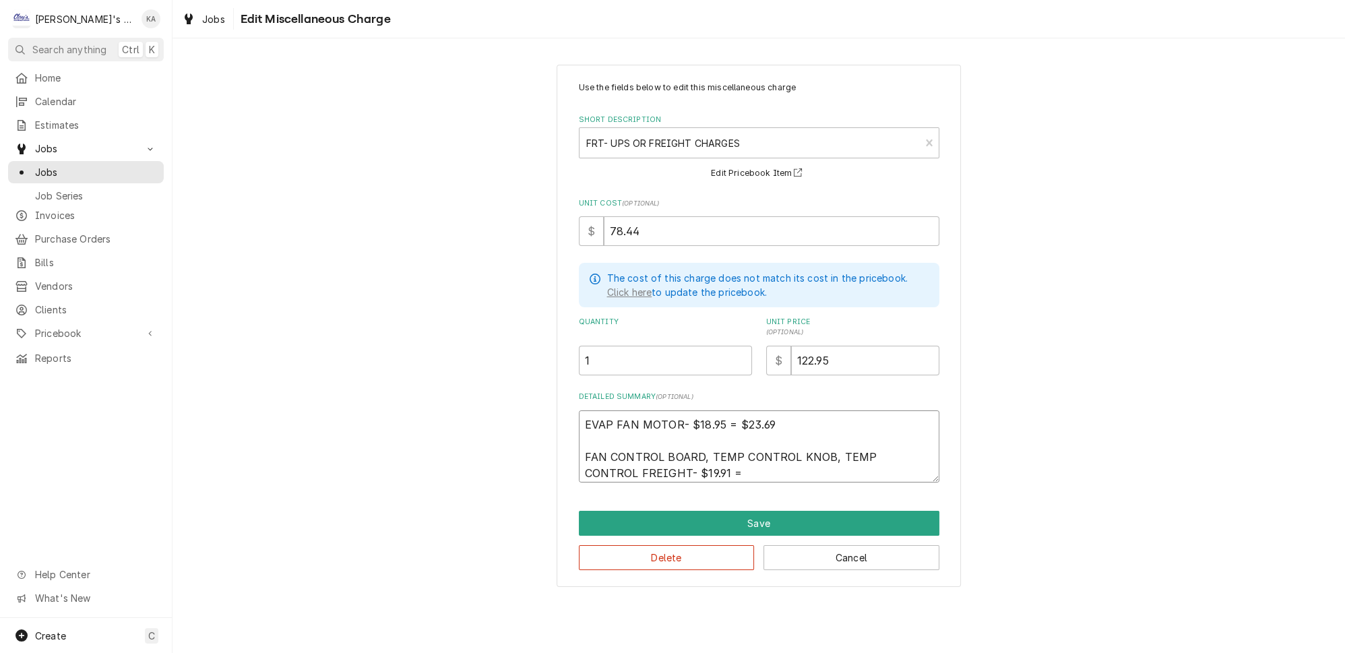
type textarea "x"
type textarea "EVAP FAN MOTOR- $18.95 = $23.69 FAN CONTROL BOARD, TEMP CONTROL KNOB, TEMP CONT…"
type textarea "x"
type textarea "EVAP FAN MOTOR- $18.95 = $23.69 FAN CONTROL BOARD, TEMP CONTROL KNOB, TEMP CONT…"
type textarea "x"
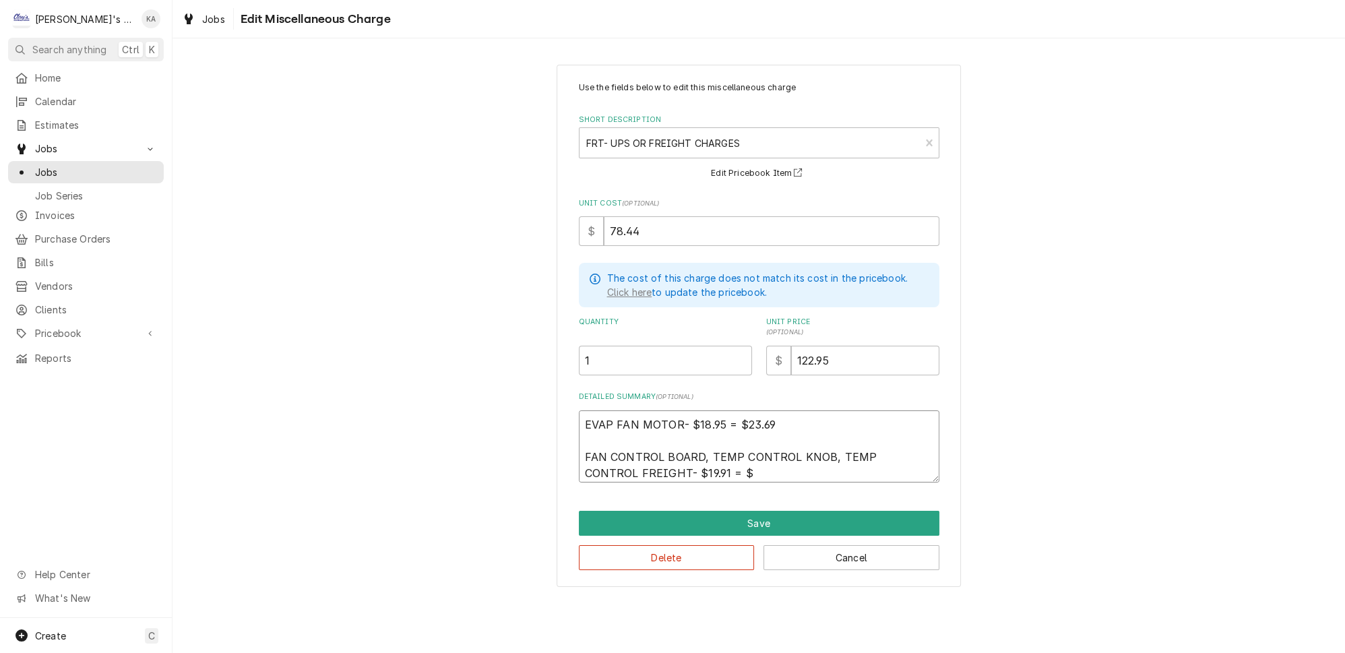
type textarea "EVAP FAN MOTOR- $18.95 = $23.69 FAN CONTROL BOARD, TEMP CONTROL KNOB, TEMP CONT…"
type textarea "x"
type textarea "EVAP FAN MOTOR- $18.95 = $23.69 FAN CONTROL BOARD, TEMP CONTROL KNOB, TEMP CONT…"
type textarea "x"
type textarea "EVAP FAN MOTOR- $18.95 = $23.69 FAN CONTROL BOARD, TEMP CONTROL KNOB, TEMP CONT…"
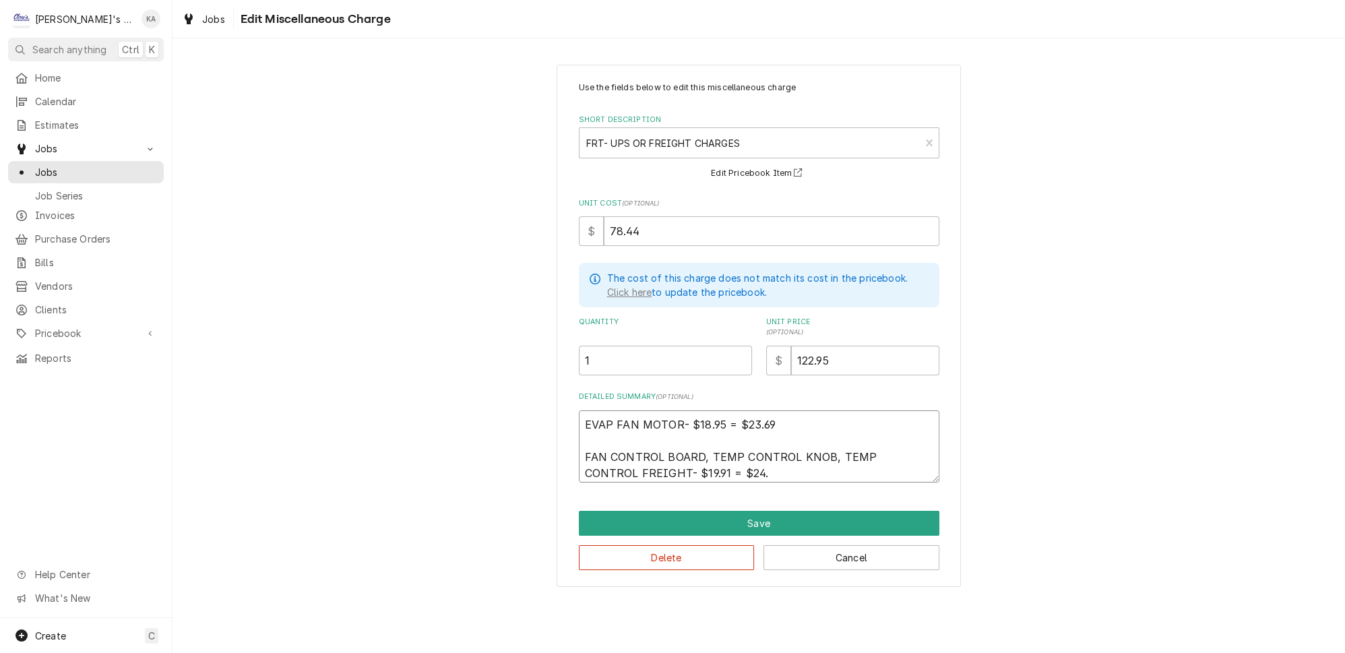
type textarea "x"
type textarea "EVAP FAN MOTOR- $18.95 = $23.69 FAN CONTROL BOARD, TEMP CONTROL KNOB, TEMP CONT…"
type textarea "x"
type textarea "EVAP FAN MOTOR- $18.95 = $23.69 FAN CONTROL BOARD, TEMP CONTROL KNOB, TEMP CONT…"
click at [652, 228] on input "78.44" at bounding box center [772, 231] width 336 height 30
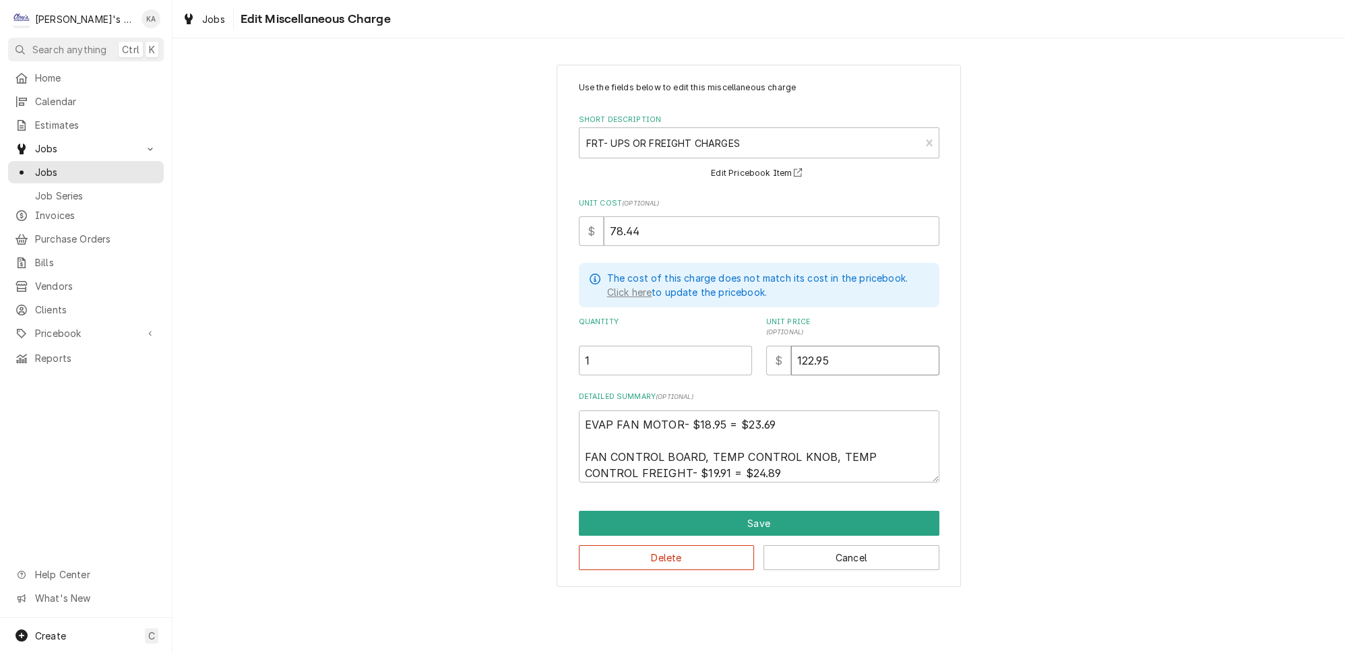
drag, startPoint x: 828, startPoint y: 353, endPoint x: 763, endPoint y: 352, distance: 64.7
click at [766, 352] on div "$ 122.95" at bounding box center [852, 361] width 173 height 30
type textarea "x"
type input "4"
type textarea "x"
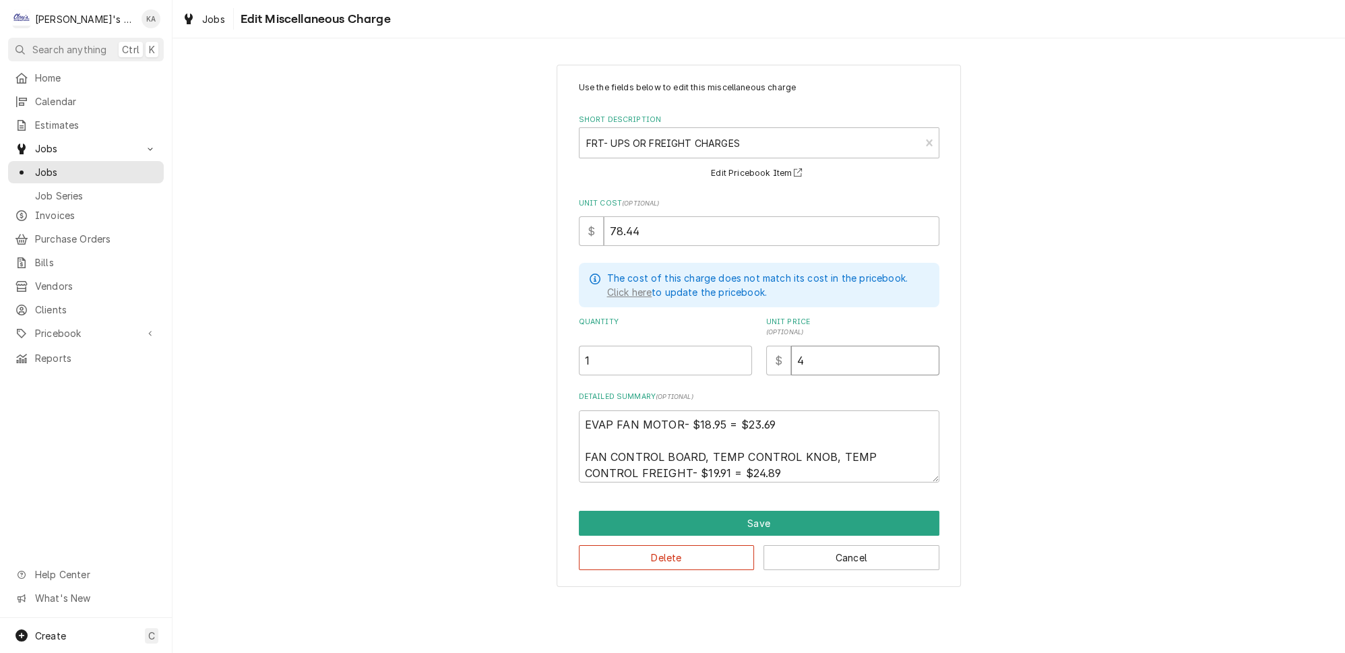
type input "48"
type textarea "x"
type input "48.5"
type textarea "x"
type input "48.58"
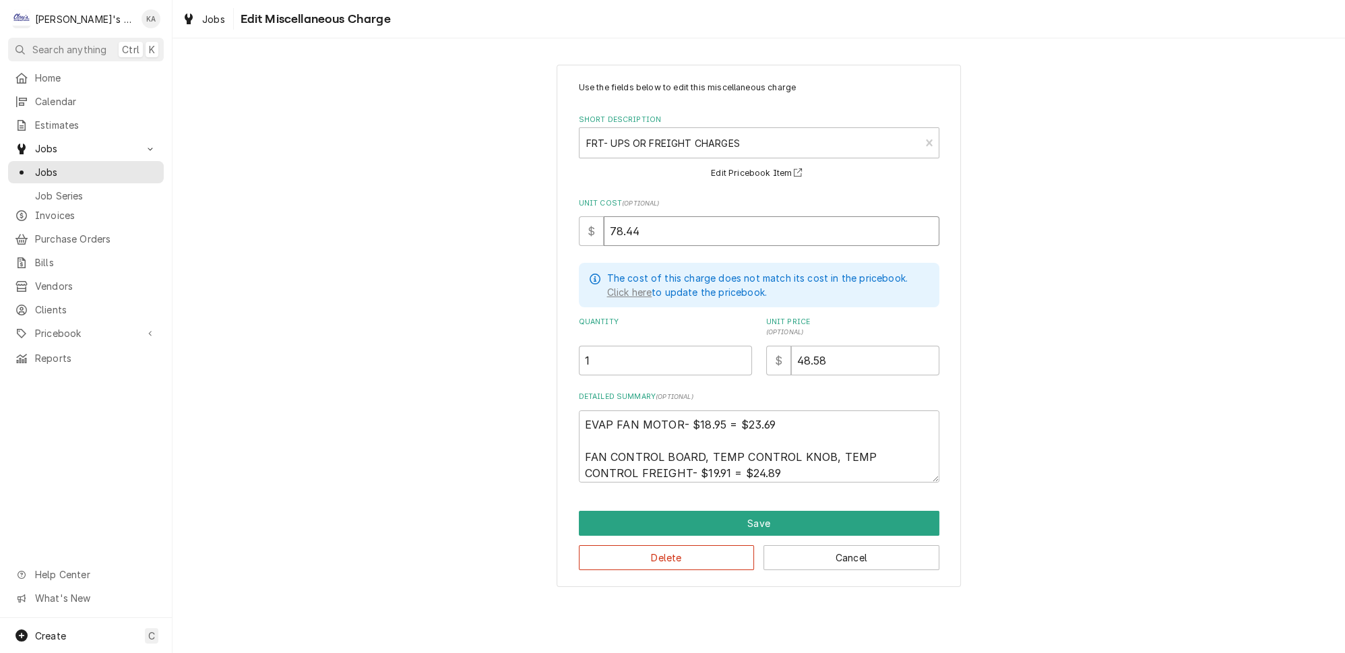
drag, startPoint x: 654, startPoint y: 229, endPoint x: 582, endPoint y: 225, distance: 72.2
click at [584, 226] on div "$ 78.44" at bounding box center [759, 231] width 360 height 30
type textarea "x"
type input "3"
type textarea "x"
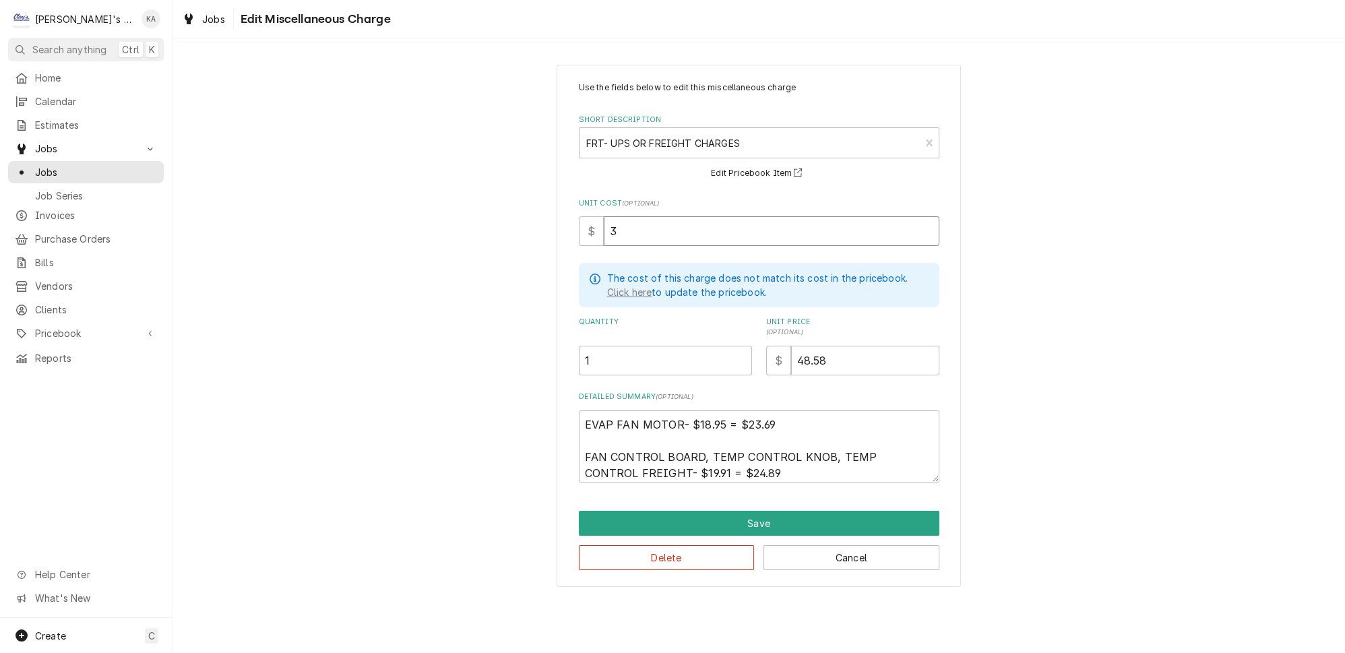
type input "38"
type textarea "x"
type input "38.8"
type textarea "x"
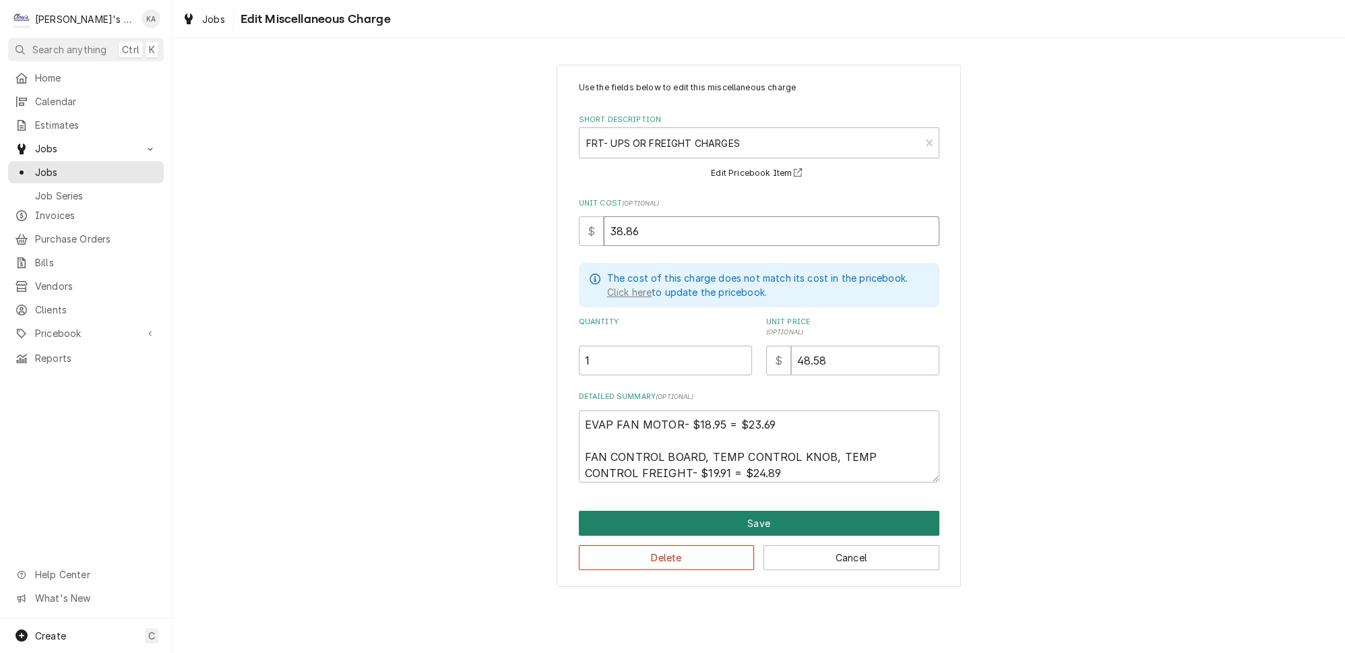
type input "38.86"
click at [775, 511] on button "Save" at bounding box center [759, 523] width 360 height 25
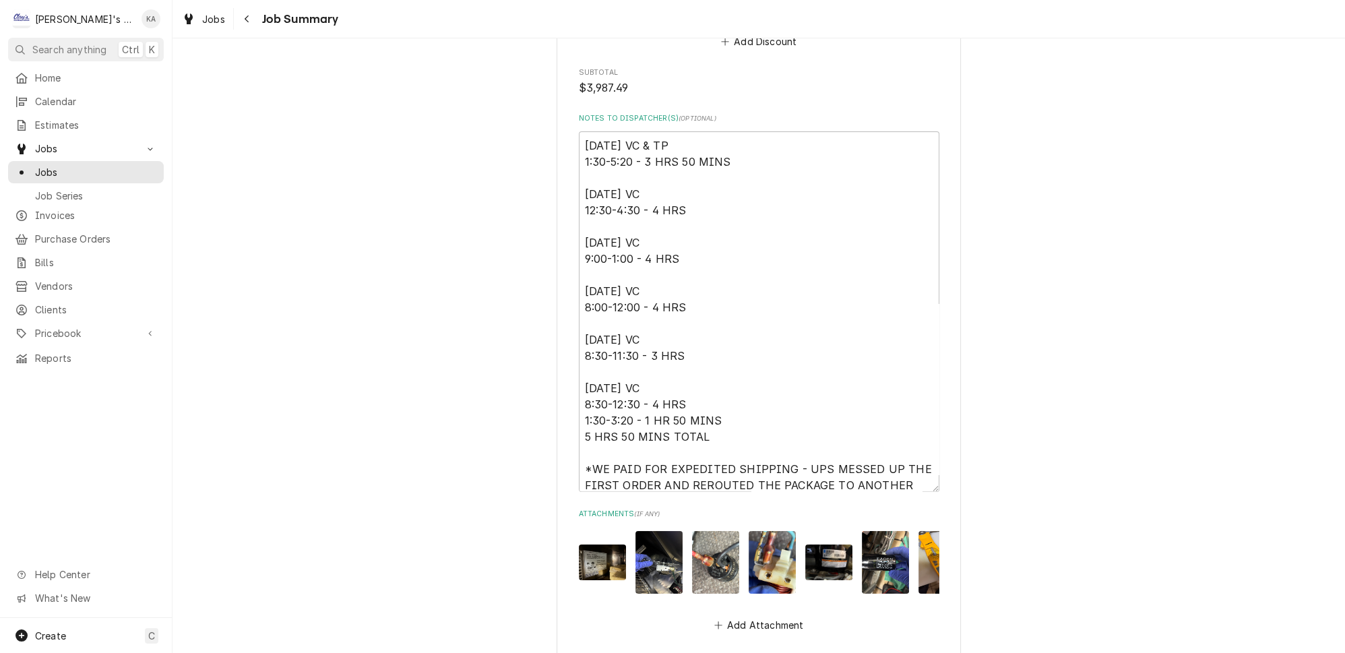
scroll to position [3753, 0]
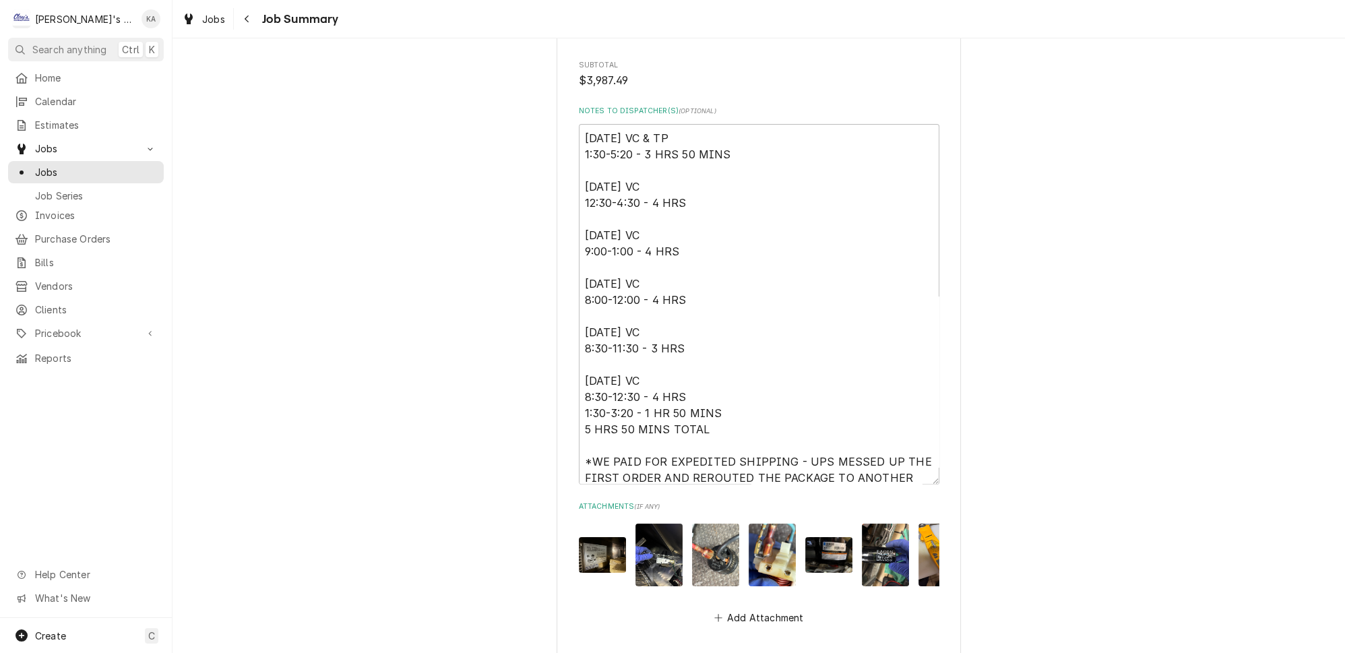
type textarea "x"
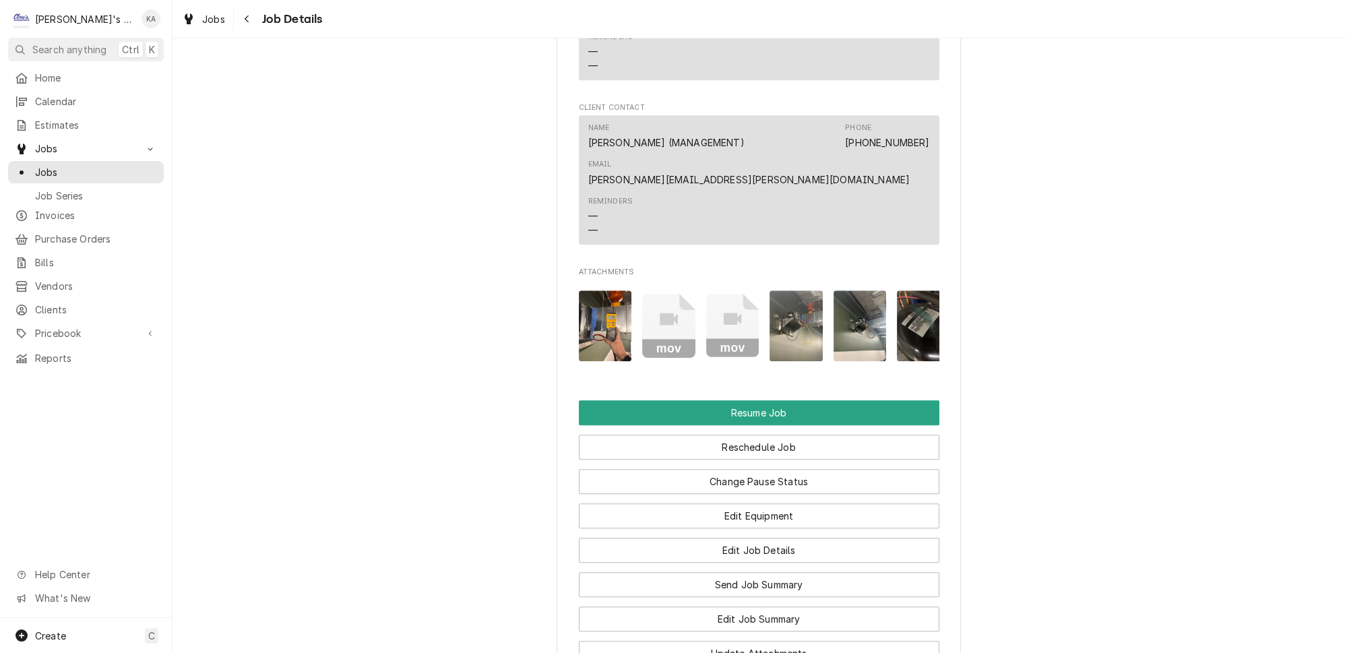
scroll to position [1592, 0]
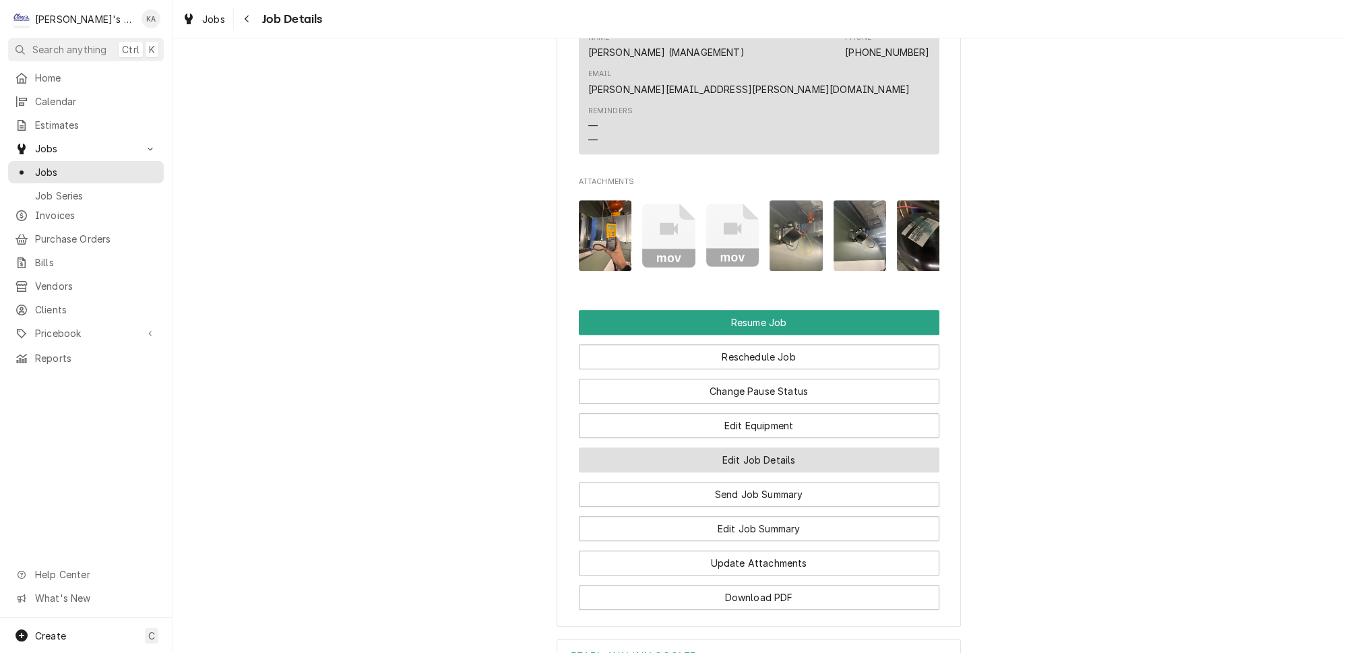
click at [736, 467] on button "Edit Job Details" at bounding box center [759, 459] width 360 height 25
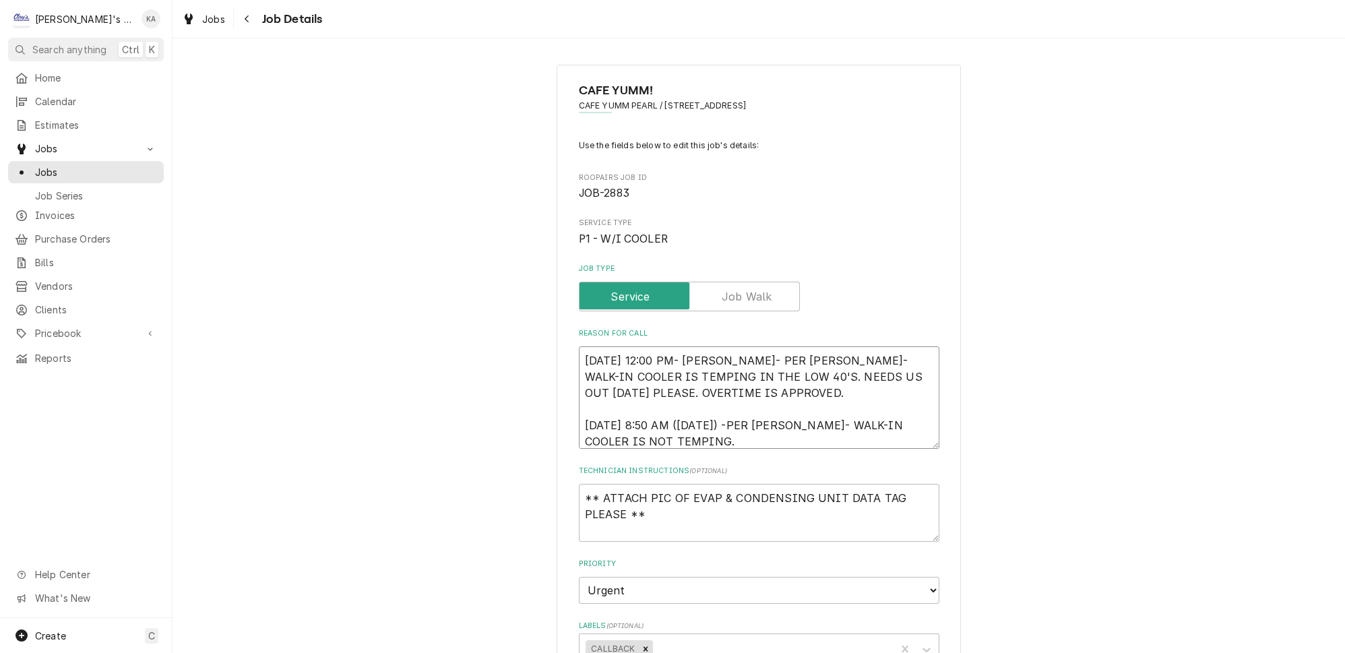
drag, startPoint x: 747, startPoint y: 414, endPoint x: 676, endPoint y: 416, distance: 70.8
click at [676, 416] on textarea "[DATE] 12:00 PM- [PERSON_NAME]- PER [PERSON_NAME]- WALK-IN COOLER IS TEMPING IN…" at bounding box center [759, 397] width 360 height 102
type textarea "x"
type textarea "[DATE] 12:00 PM- [PERSON_NAME]- PER [PERSON_NAME]- WALK-IN COOLER IS TEMPING IN…"
type textarea "x"
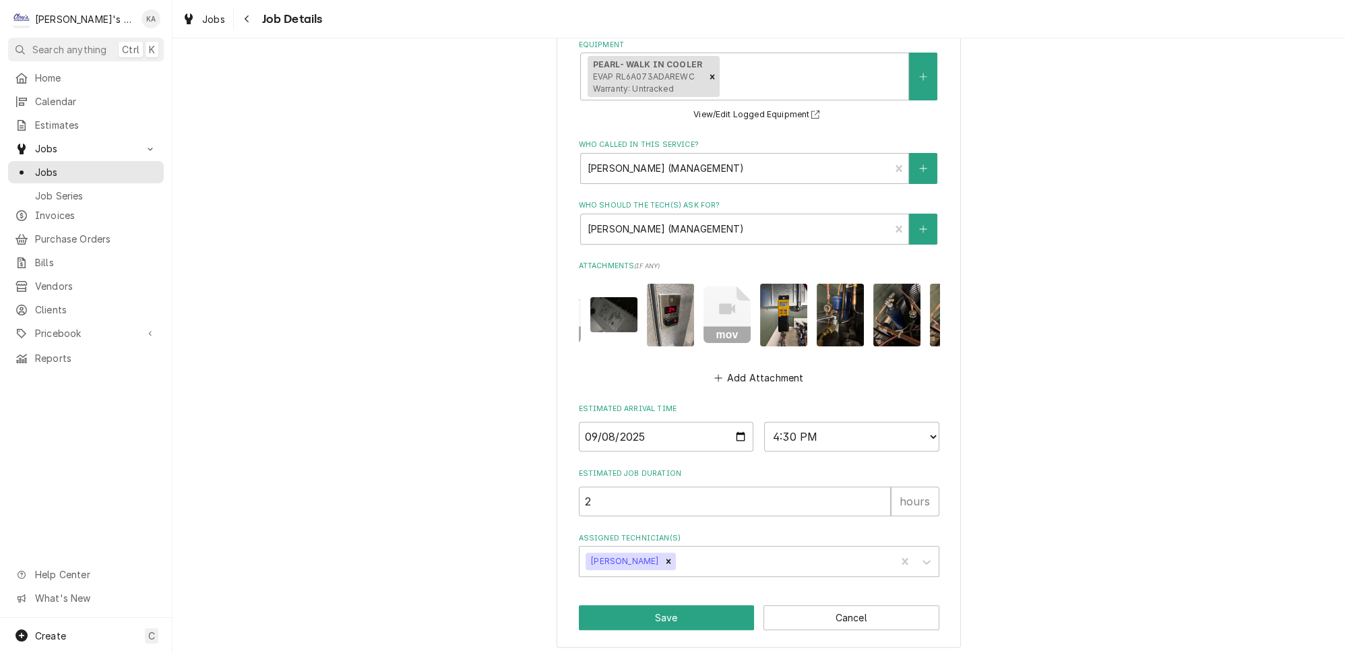
scroll to position [0, 391]
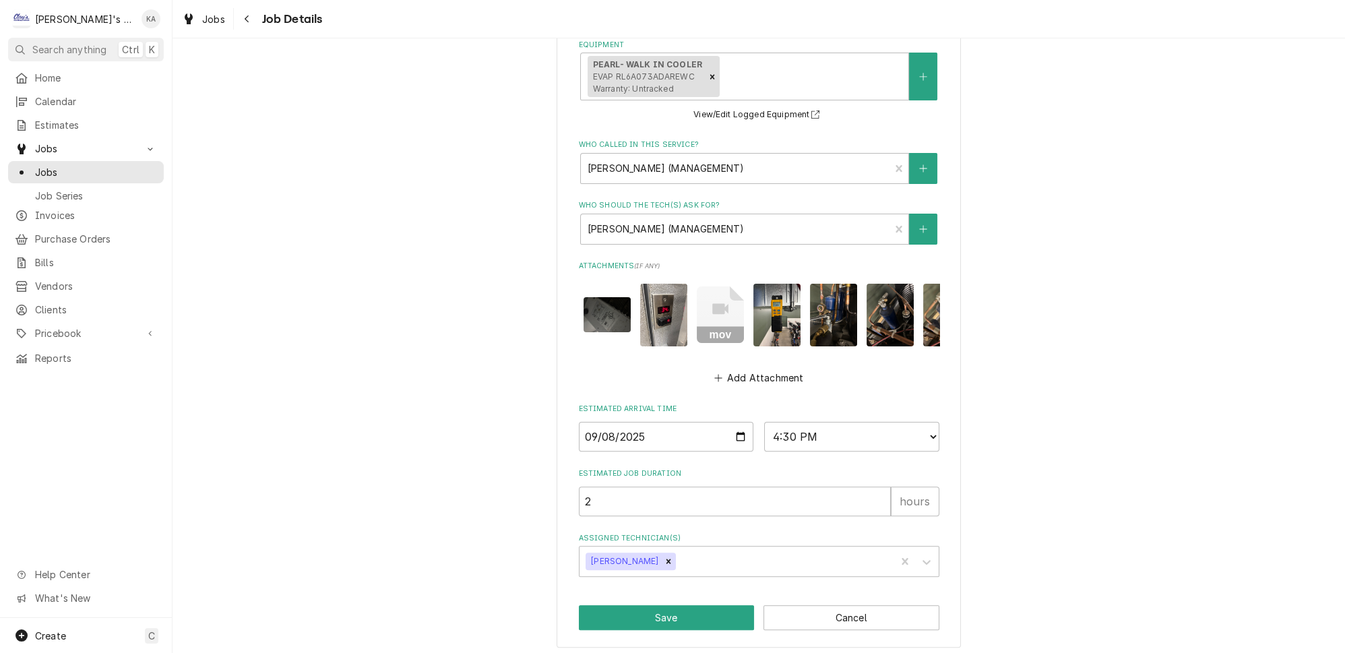
type textarea "[DATE] 12:00 PM- [PERSON_NAME]- PER [PERSON_NAME]- WALK-IN COOLER IS TEMPING IN…"
click at [810, 315] on img "Attachments" at bounding box center [833, 315] width 47 height 63
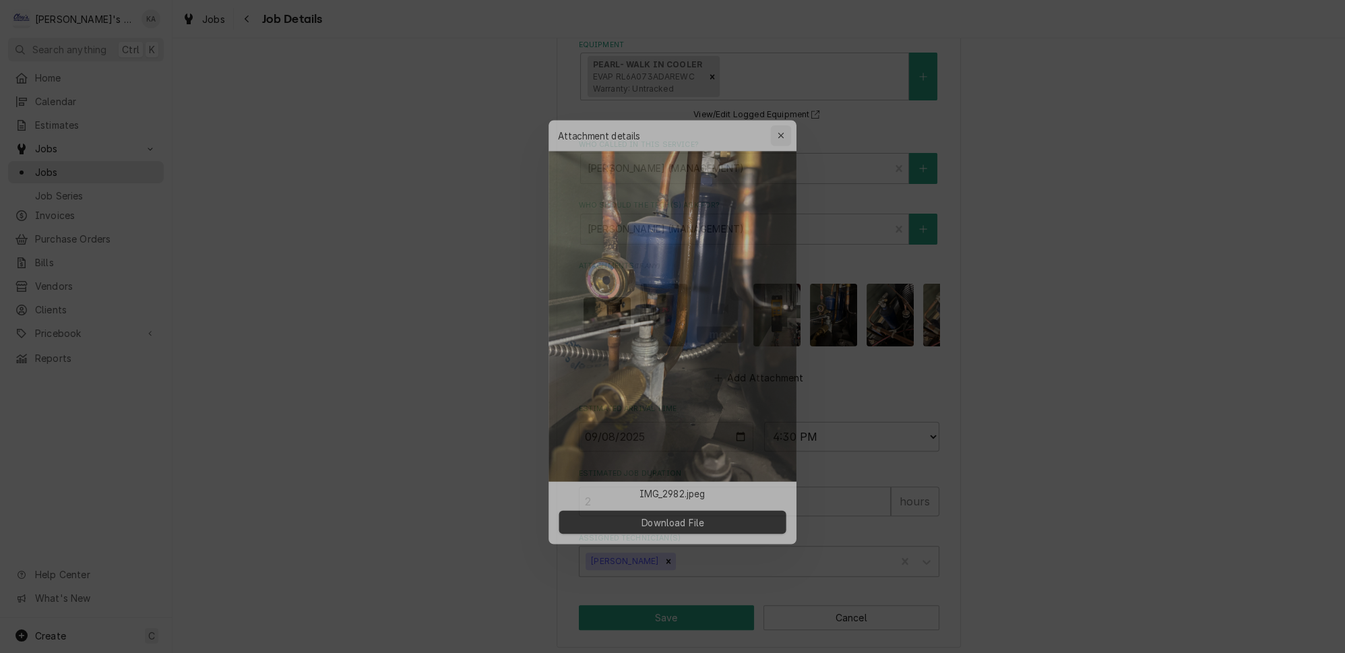
click at [782, 124] on icon "button" at bounding box center [785, 121] width 6 height 6
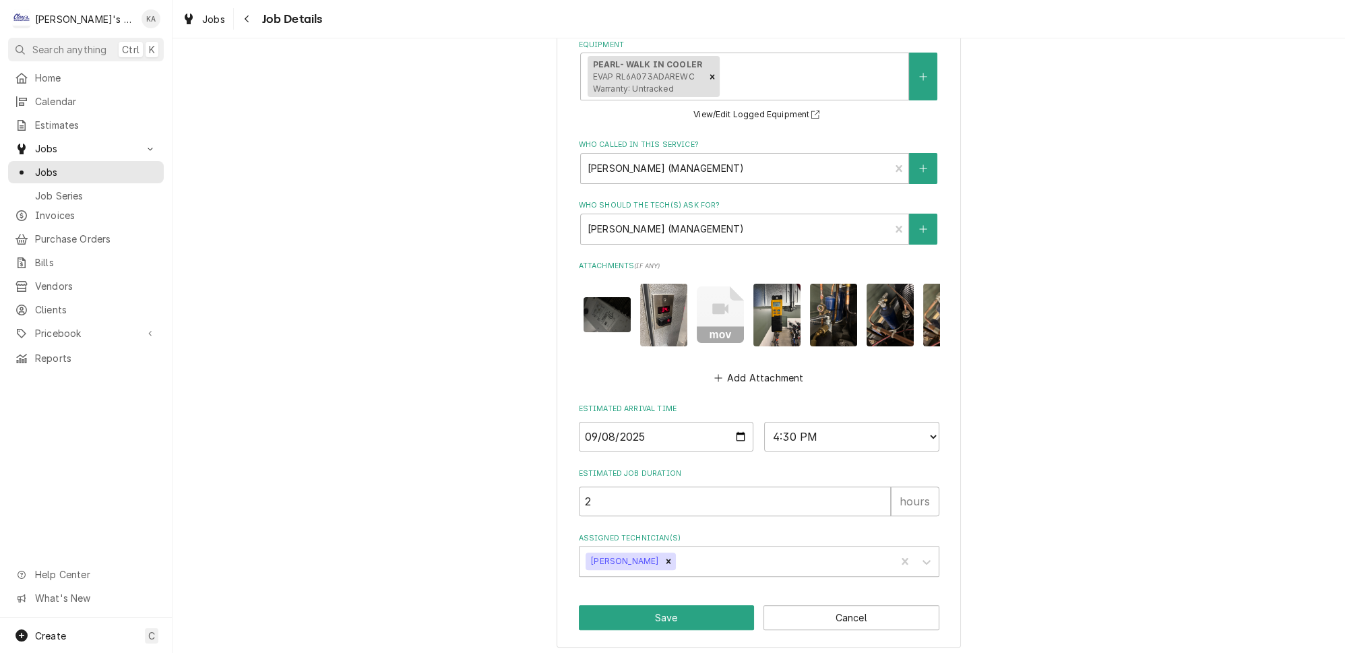
click at [866, 313] on img "Attachments" at bounding box center [889, 315] width 47 height 63
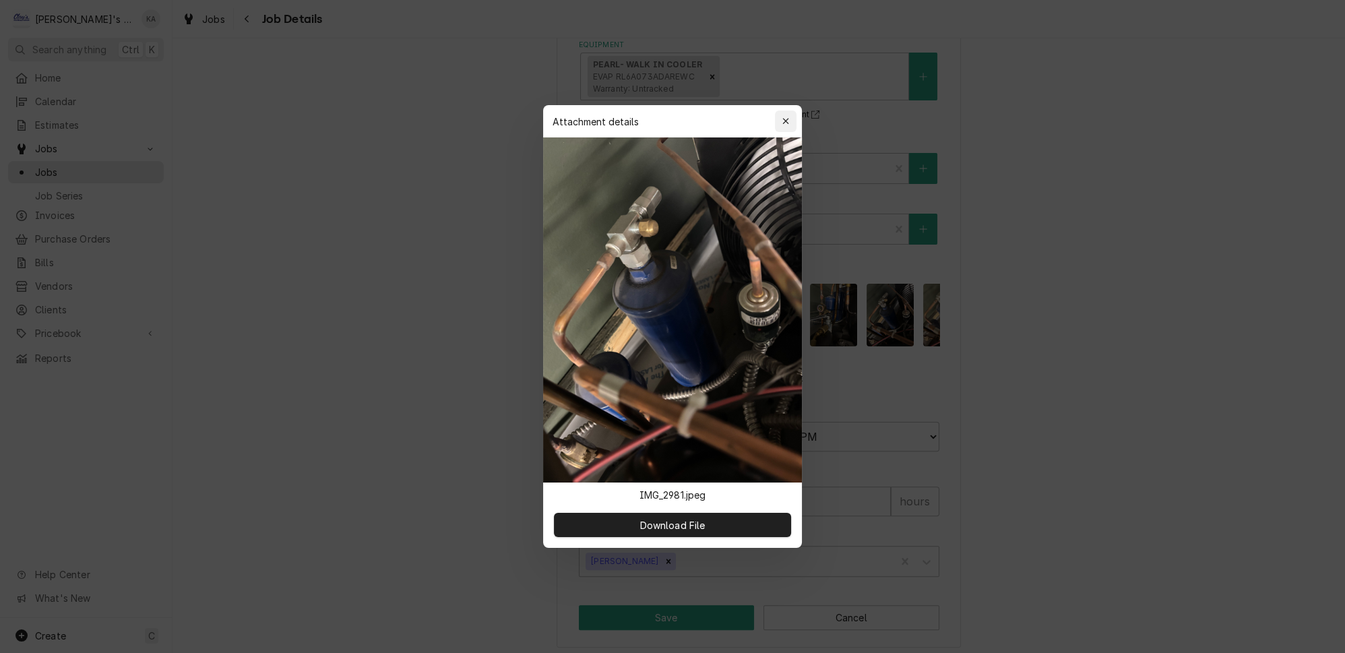
click at [782, 124] on icon "button" at bounding box center [785, 121] width 6 height 6
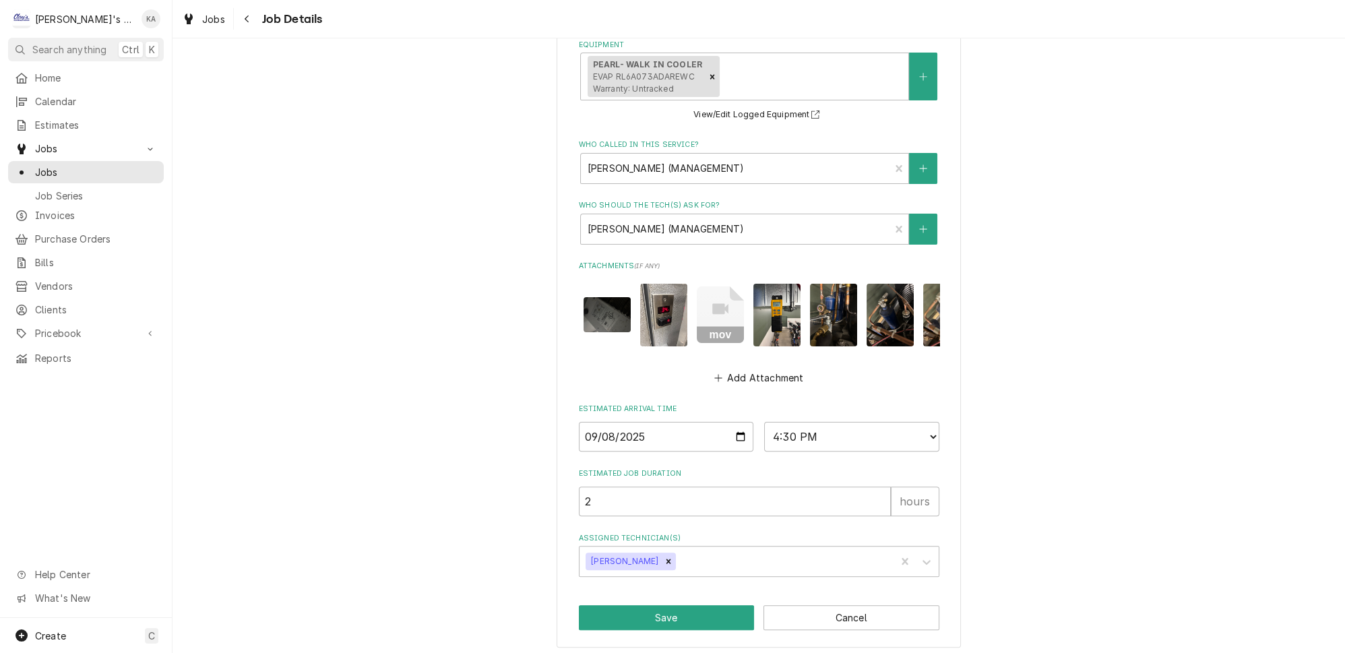
click at [923, 317] on img "Attachments" at bounding box center [946, 315] width 47 height 63
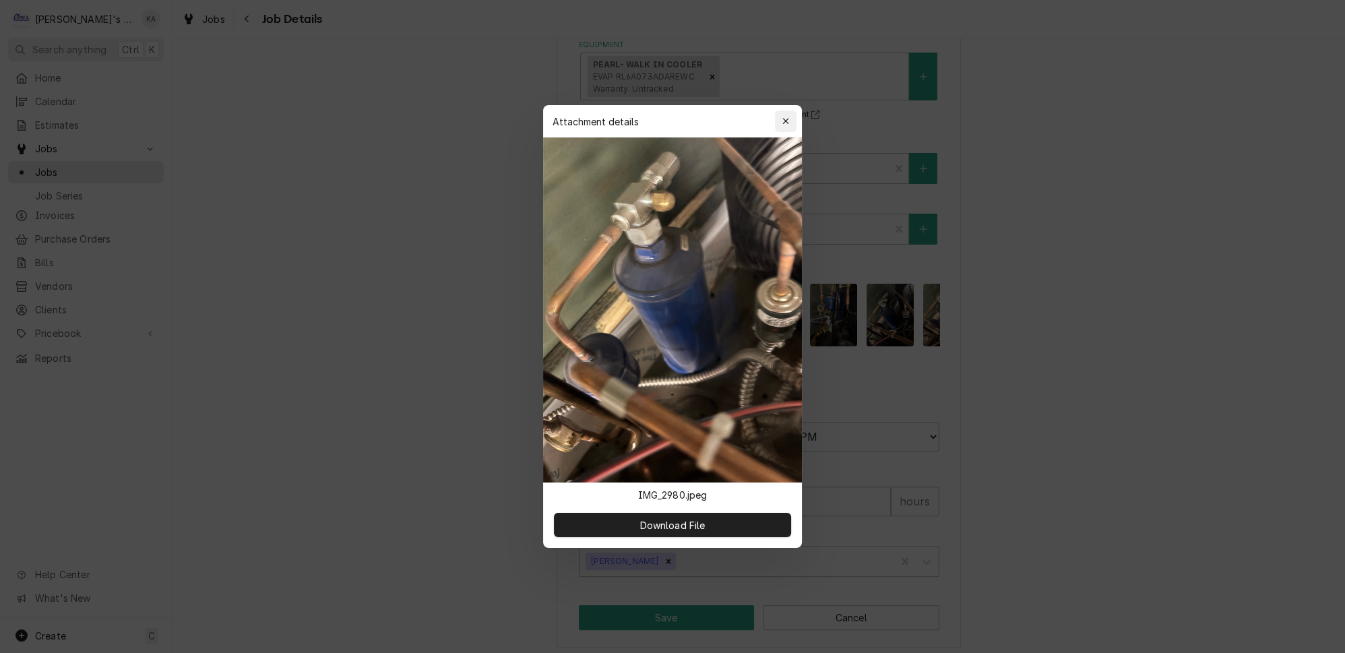
click at [782, 126] on icon "button" at bounding box center [785, 121] width 7 height 9
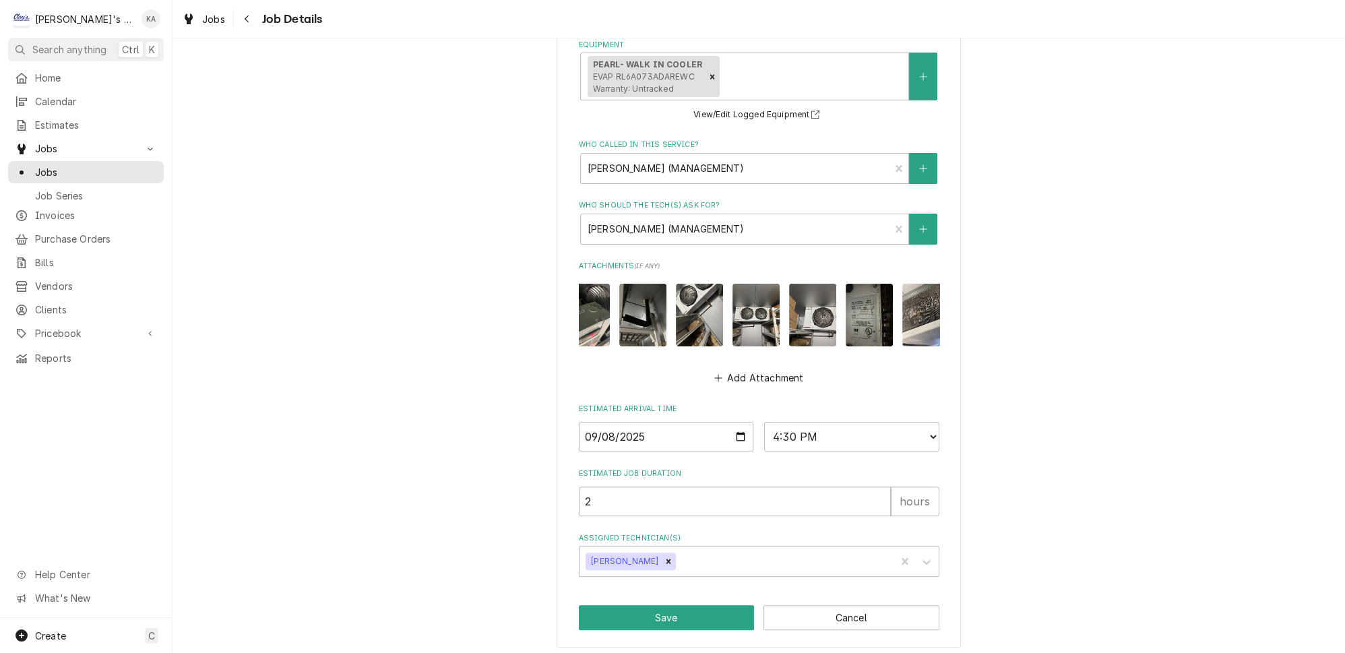
scroll to position [0, 829]
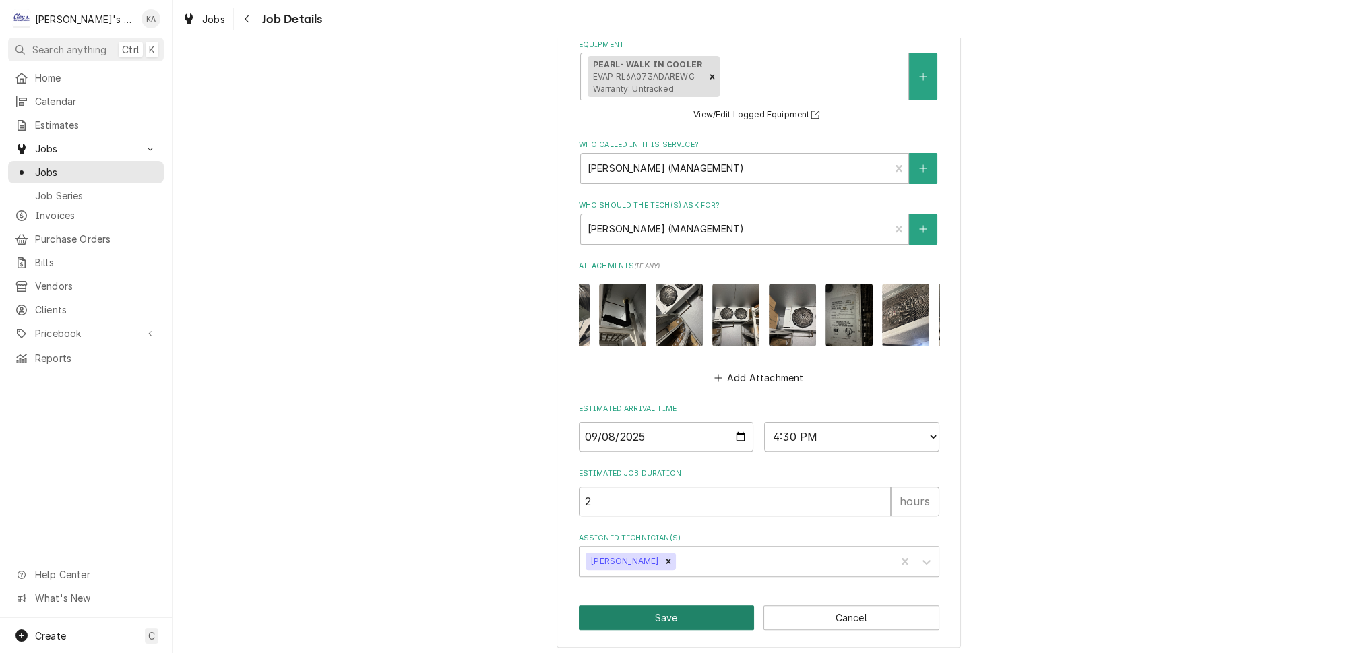
click at [661, 612] on button "Save" at bounding box center [667, 617] width 176 height 25
type textarea "x"
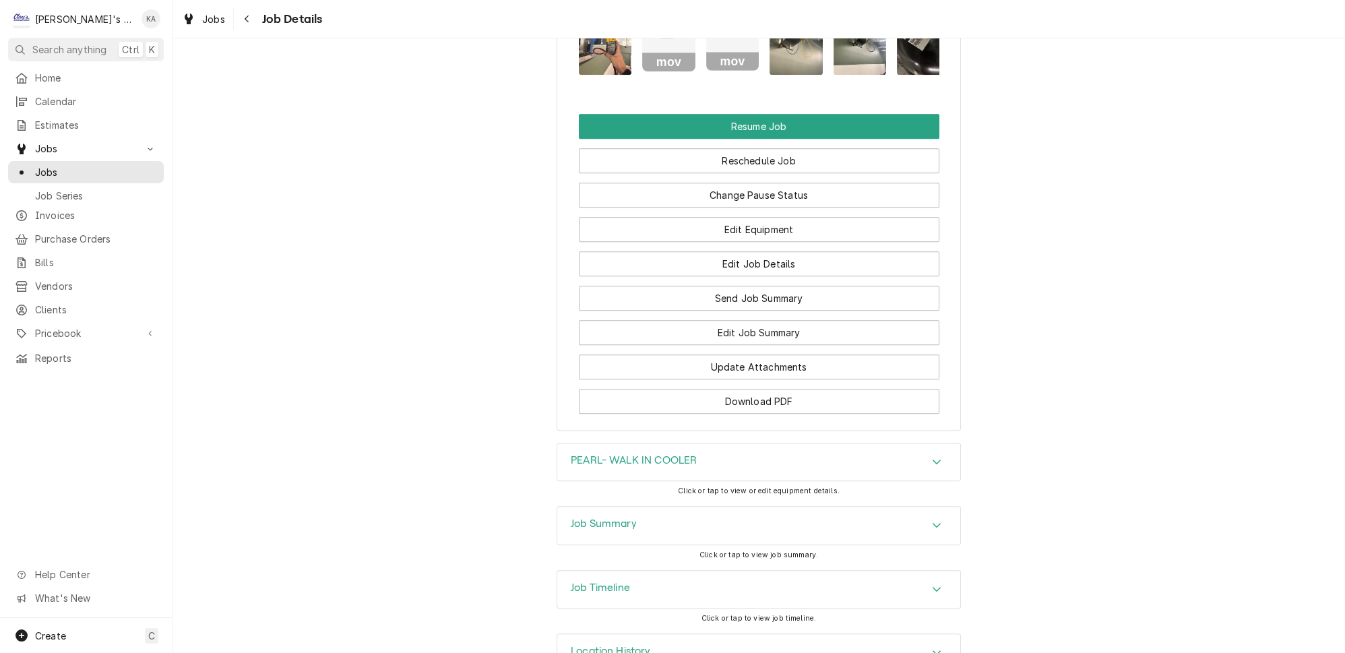
scroll to position [1826, 0]
